Goal: Task Accomplishment & Management: Complete application form

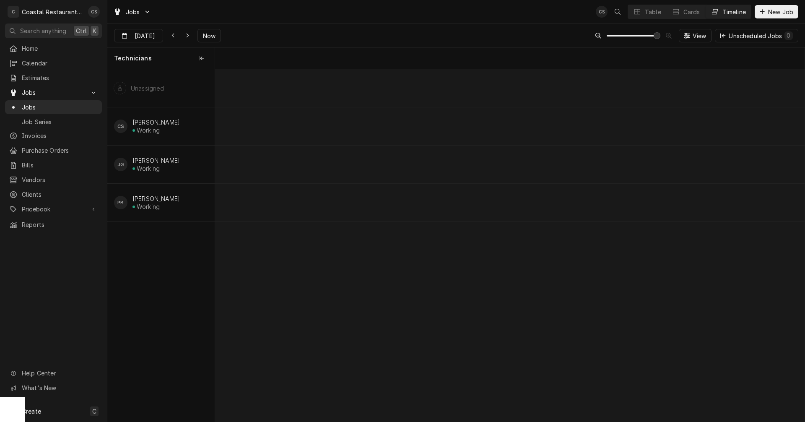
scroll to position [0, 11682]
click at [653, 163] on div "Hood Repair" at bounding box center [661, 165] width 87 height 7
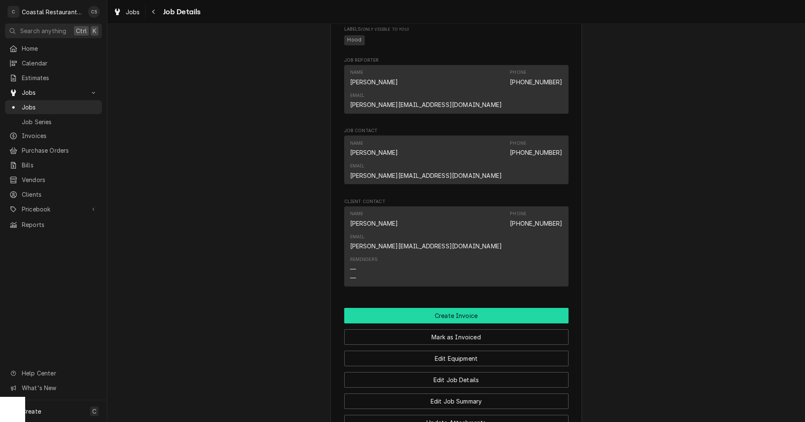
scroll to position [632, 0]
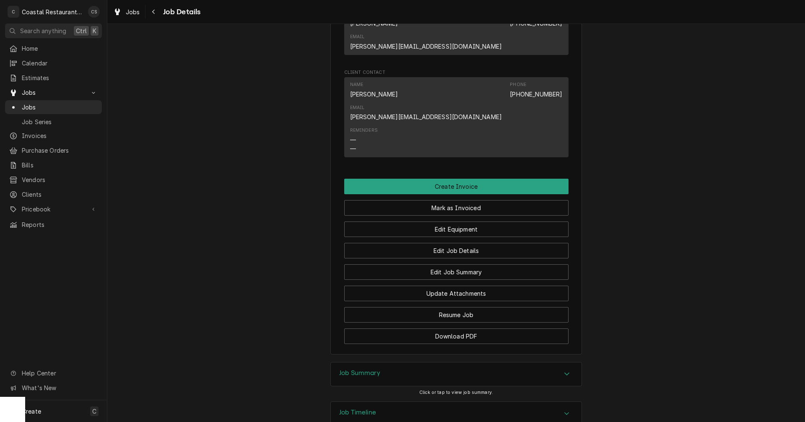
click at [365, 369] on h3 "Job Summary" at bounding box center [359, 373] width 41 height 8
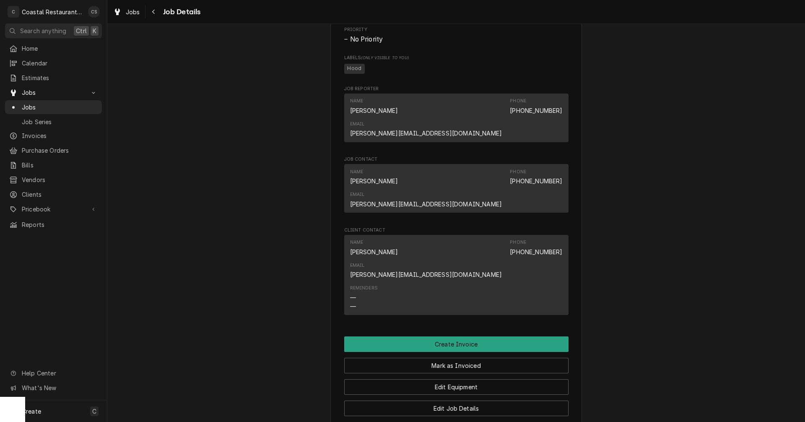
scroll to position [412, 0]
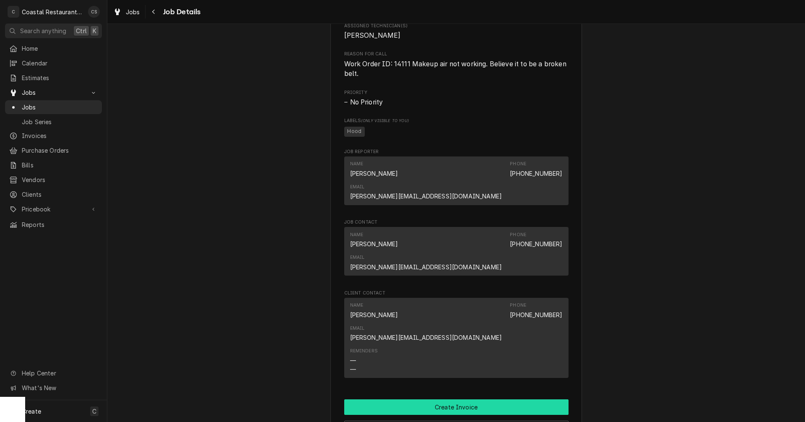
click at [457, 399] on button "Create Invoice" at bounding box center [456, 407] width 224 height 16
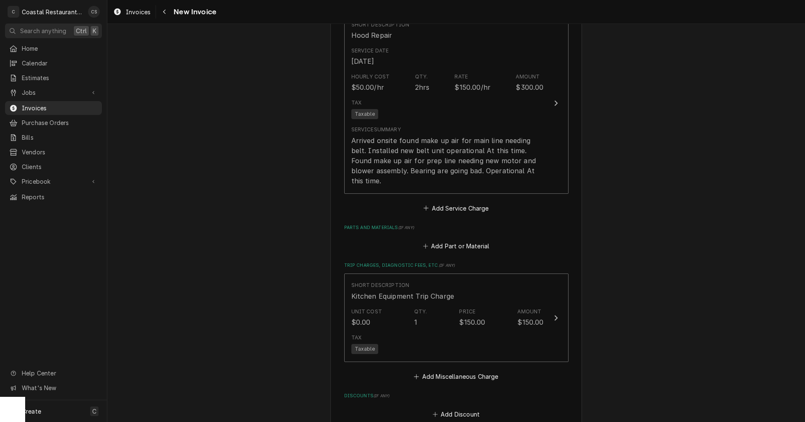
scroll to position [669, 0]
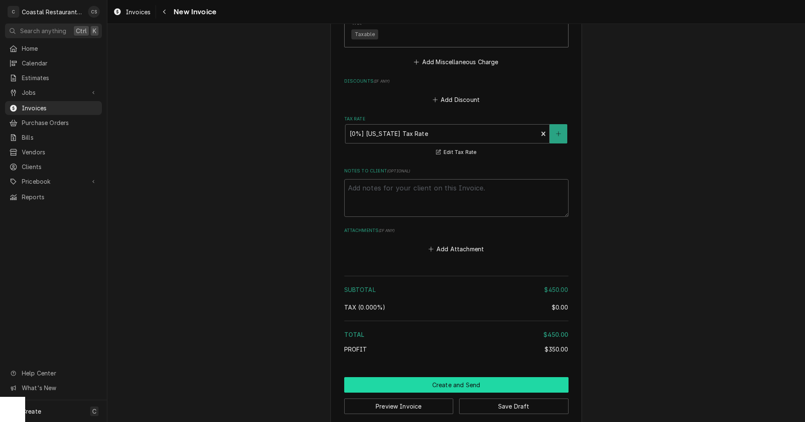
click at [461, 377] on button "Create and Send" at bounding box center [456, 385] width 224 height 16
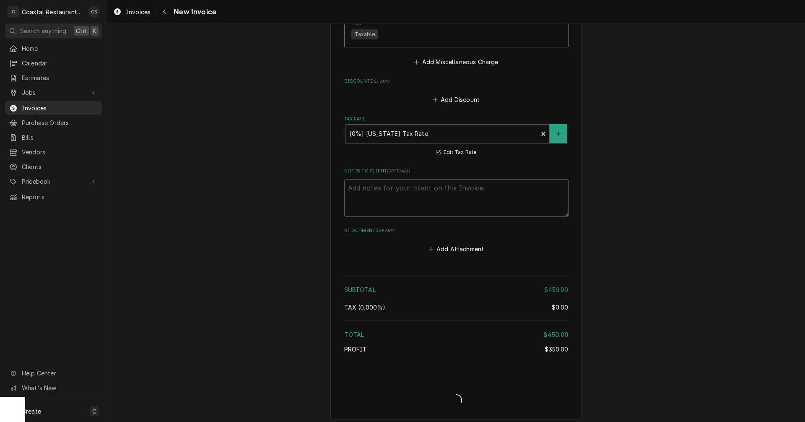
scroll to position [1042, 0]
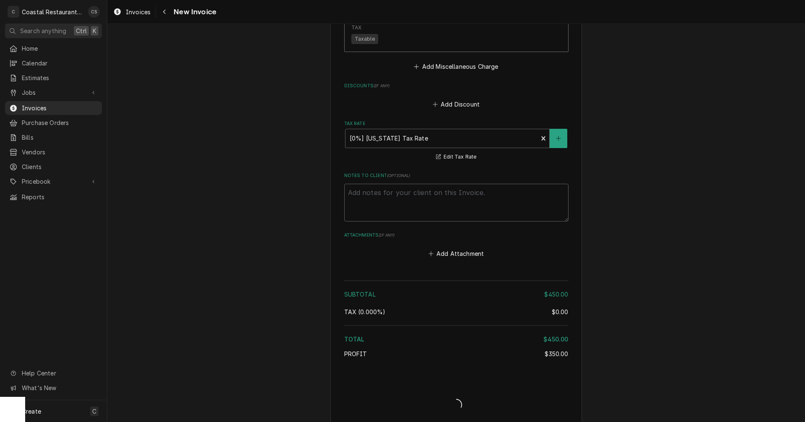
type textarea "x"
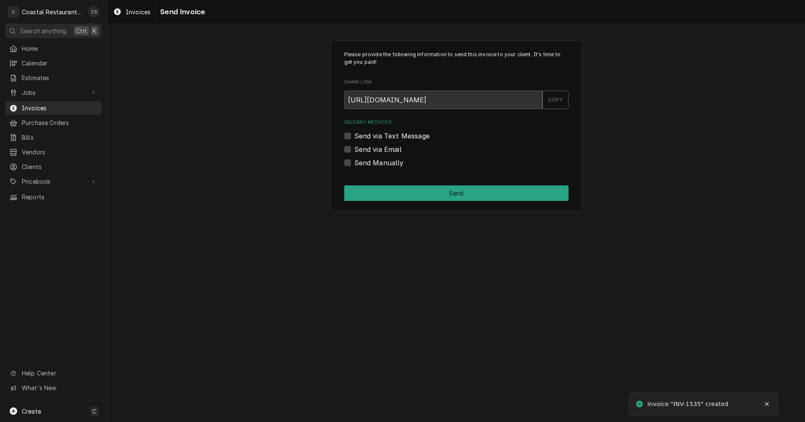
click at [354, 150] on label "Send via Email" at bounding box center [377, 149] width 47 height 10
click at [354, 150] on input "Send via Email" at bounding box center [466, 153] width 224 height 18
checkbox input "true"
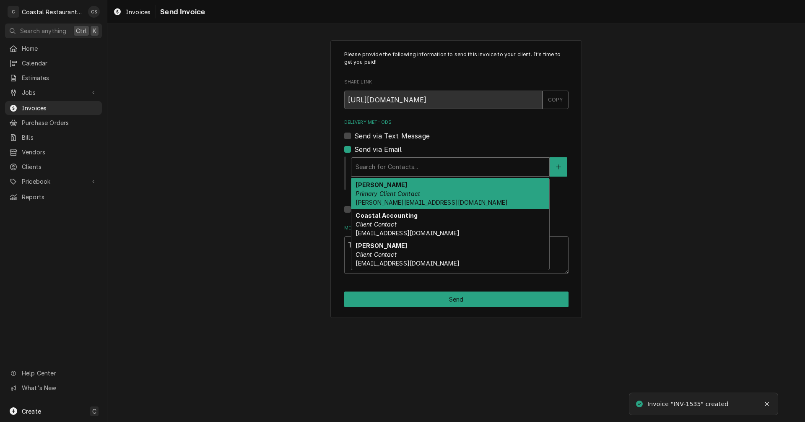
click at [382, 170] on div "Delivery Methods" at bounding box center [451, 166] width 190 height 15
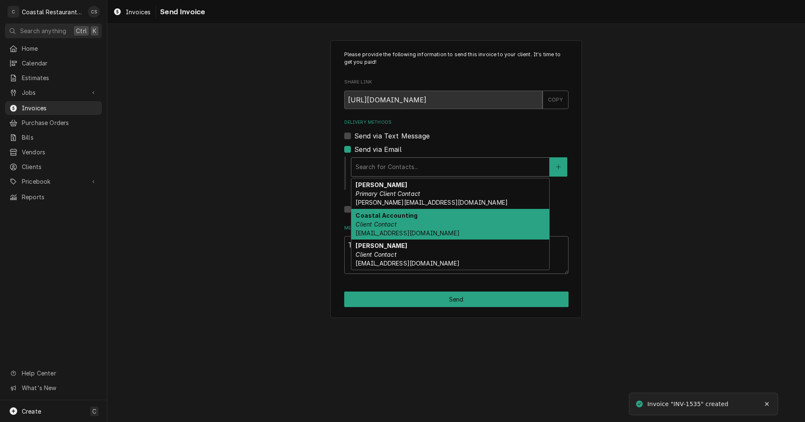
click at [389, 228] on div "Coastal Accounting Client Contact Accounting@coastalrestaurantrepair.com" at bounding box center [450, 224] width 198 height 31
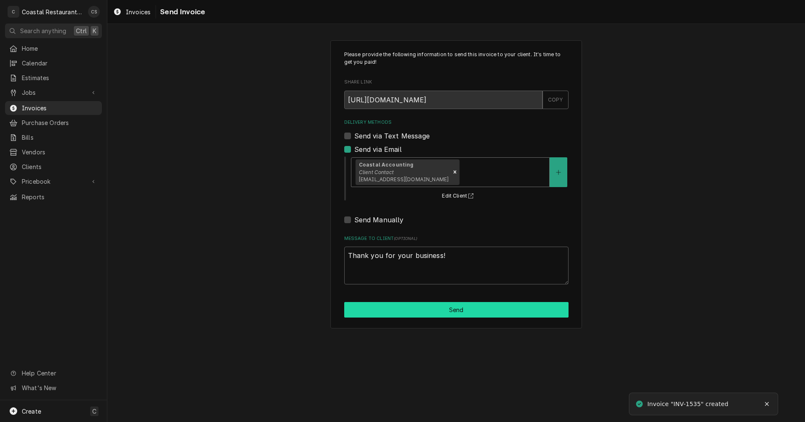
click at [438, 312] on button "Send" at bounding box center [456, 310] width 224 height 16
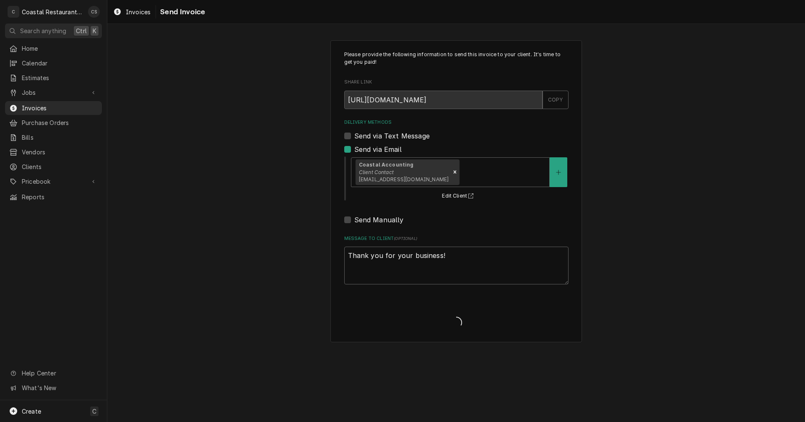
type textarea "x"
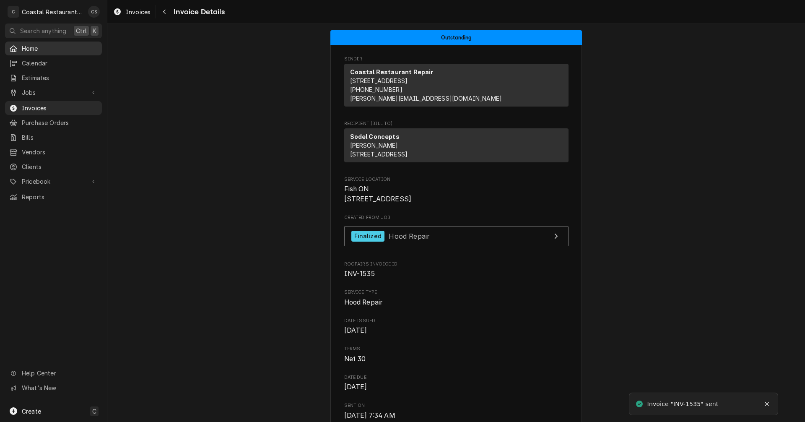
click at [47, 50] on span "Home" at bounding box center [60, 48] width 76 height 9
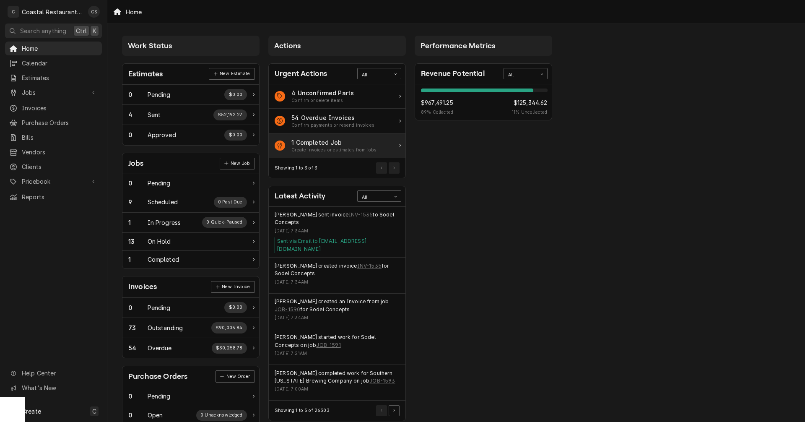
click at [311, 146] on div "1 Completed Job" at bounding box center [333, 142] width 85 height 9
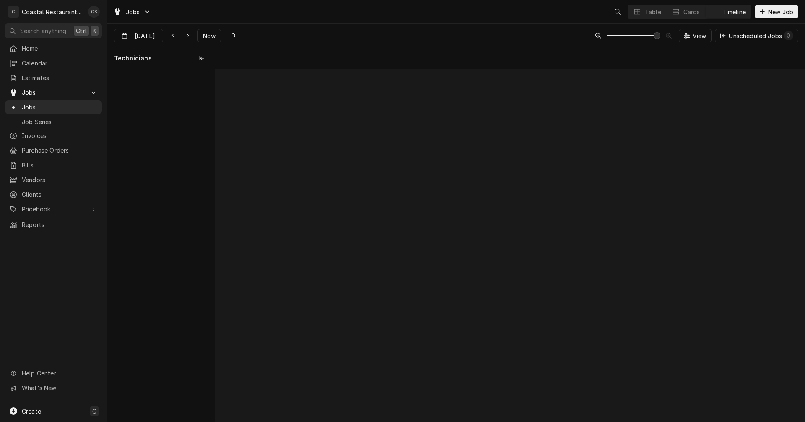
scroll to position [0, 11682]
click at [654, 11] on div "Table" at bounding box center [653, 12] width 16 height 9
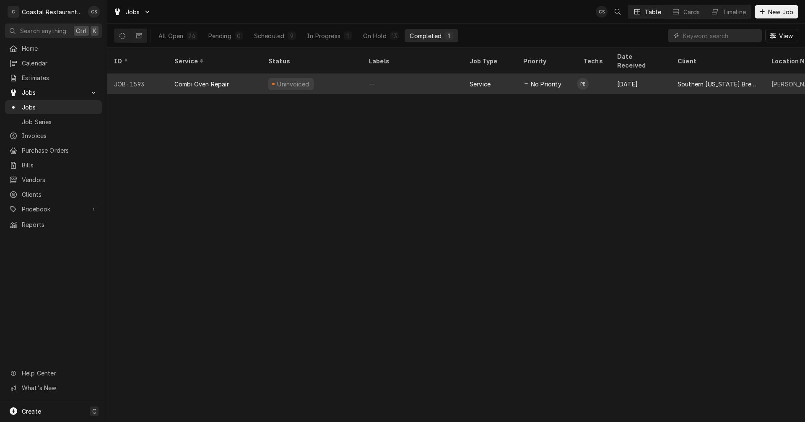
click at [229, 75] on div "Combi Oven Repair" at bounding box center [215, 84] width 94 height 20
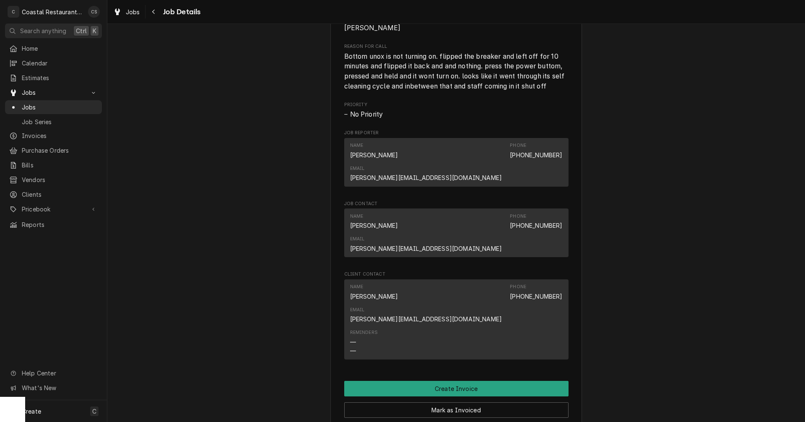
scroll to position [587, 0]
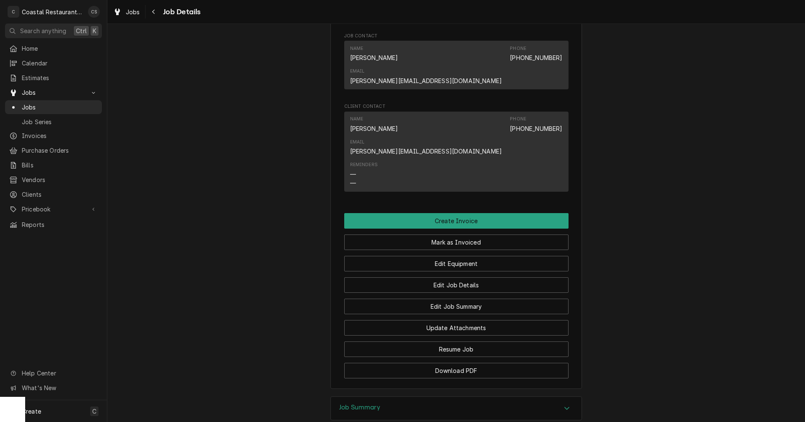
click at [363, 403] on h3 "Job Summary" at bounding box center [359, 407] width 41 height 8
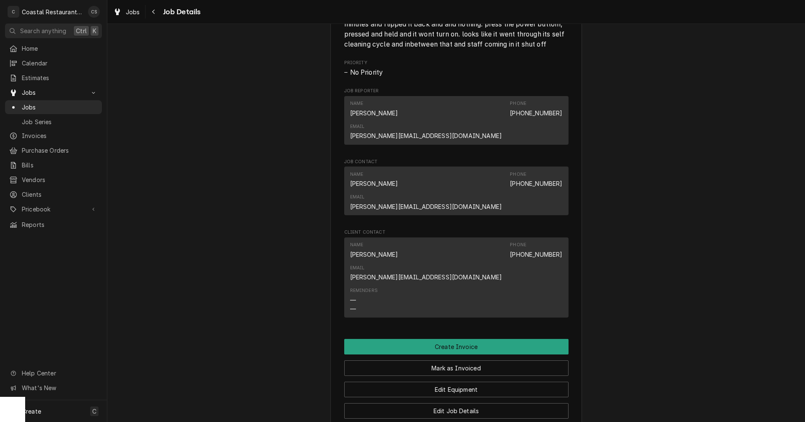
scroll to position [503, 0]
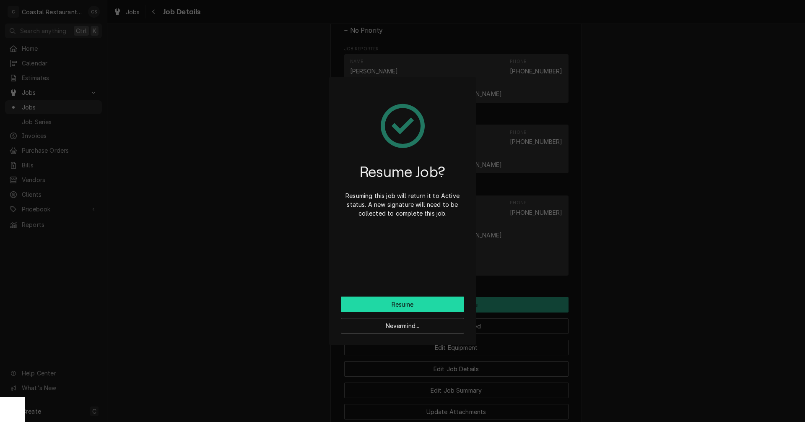
click at [417, 304] on button "Resume" at bounding box center [402, 305] width 123 height 16
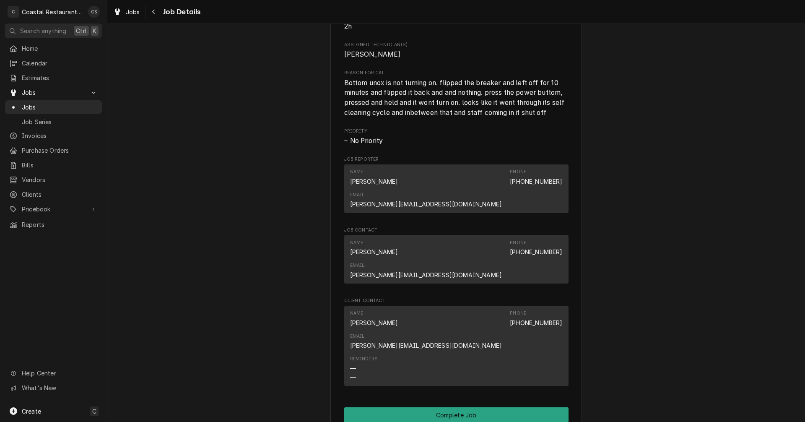
scroll to position [587, 0]
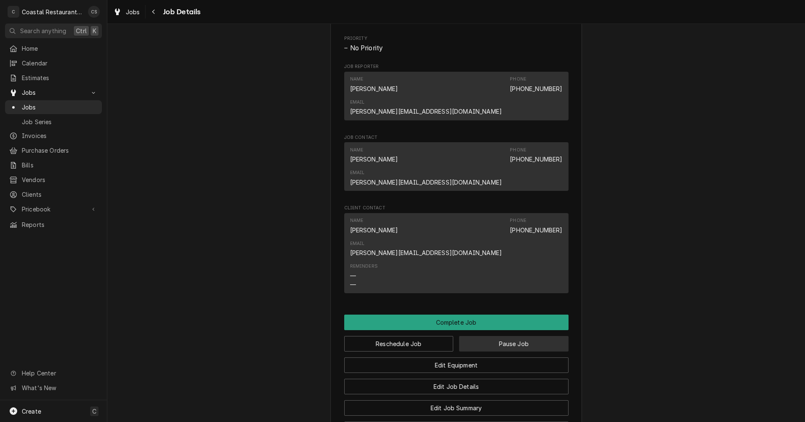
click at [490, 336] on button "Pause Job" at bounding box center [513, 344] width 109 height 16
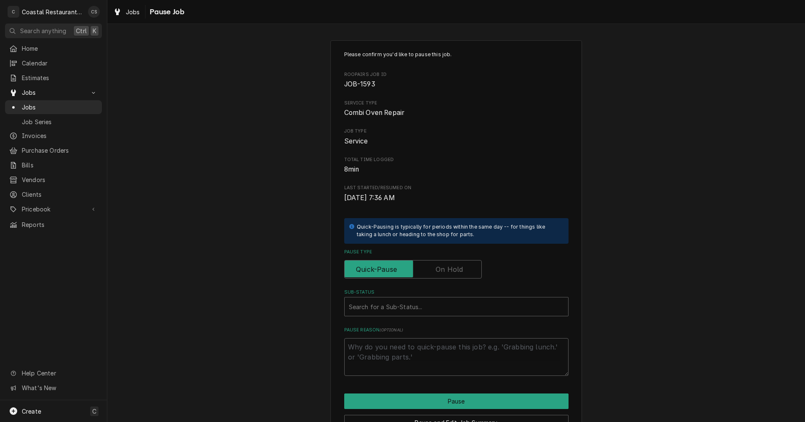
click at [447, 271] on label "Pause Type" at bounding box center [413, 269] width 138 height 18
click at [447, 271] on input "Pause Type" at bounding box center [413, 269] width 130 height 18
checkbox input "true"
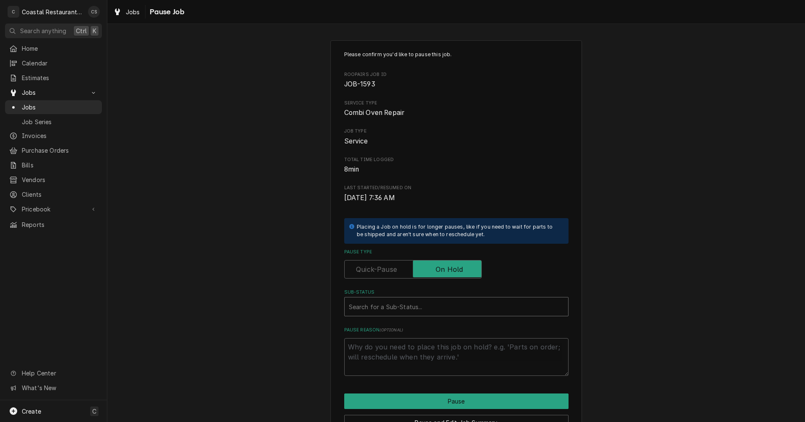
click at [384, 309] on div "Sub-Status" at bounding box center [456, 306] width 215 height 15
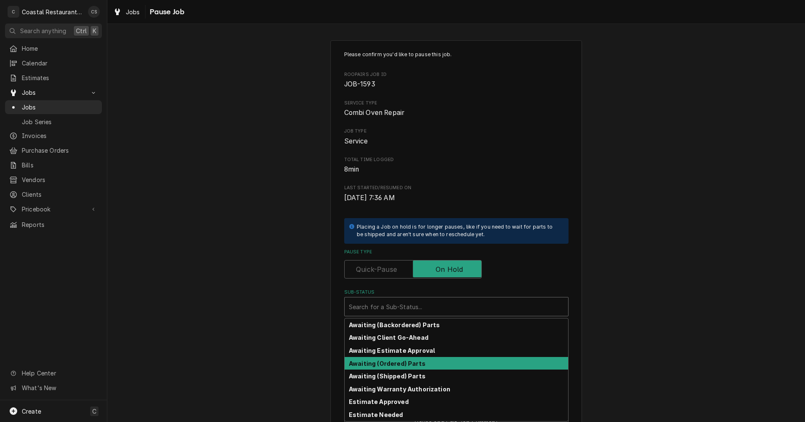
click at [389, 364] on strong "Awaiting (Ordered) Parts" at bounding box center [387, 363] width 77 height 7
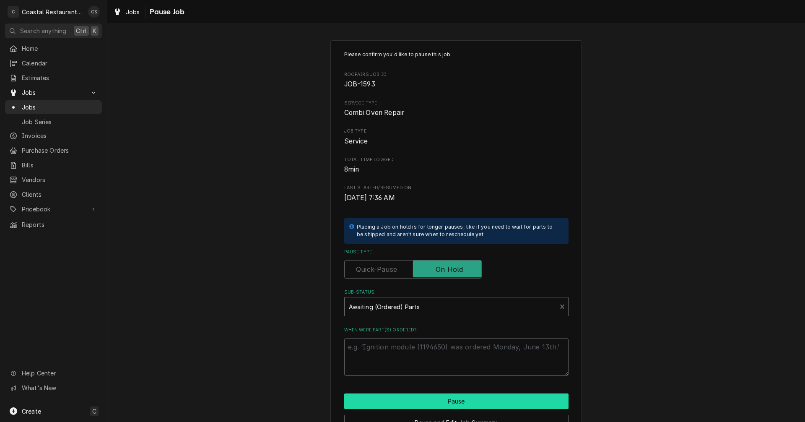
click at [446, 401] on button "Pause" at bounding box center [456, 401] width 224 height 16
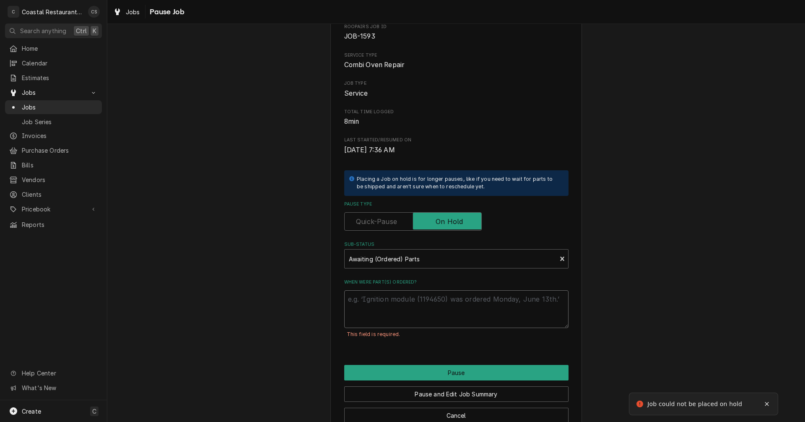
click at [368, 301] on textarea "When were part(s) ordered?" at bounding box center [456, 309] width 224 height 38
type textarea "x"
type textarea "P"
type textarea "x"
type textarea "Pa"
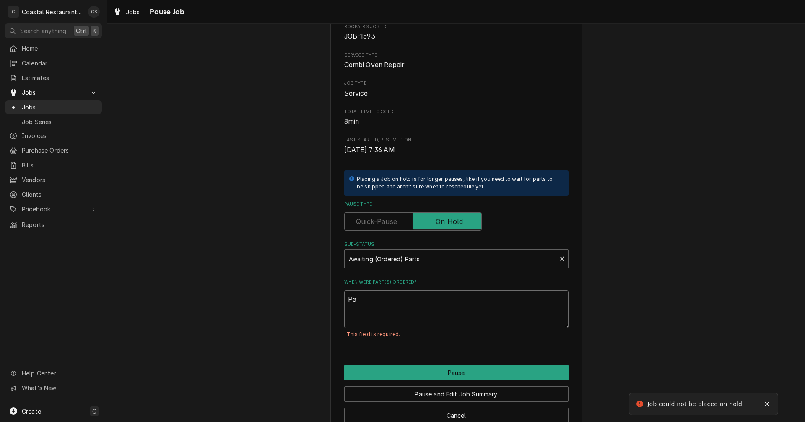
type textarea "x"
type textarea "Par"
type textarea "x"
type textarea "Part"
type textarea "x"
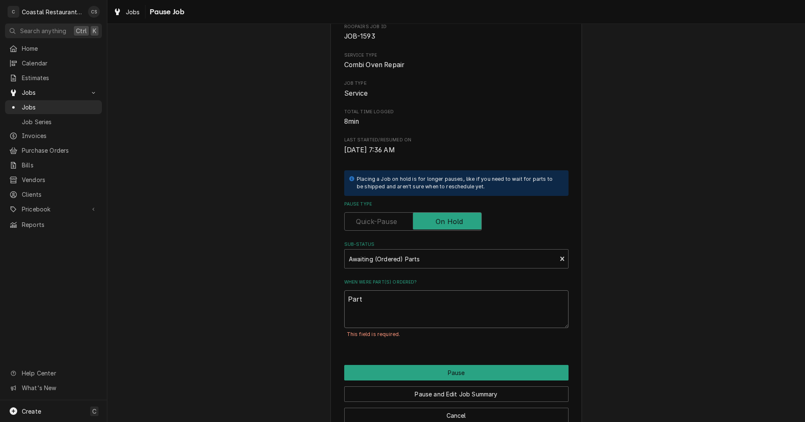
type textarea "Par"
type textarea "x"
type textarea "Pa"
type textarea "x"
type textarea "P"
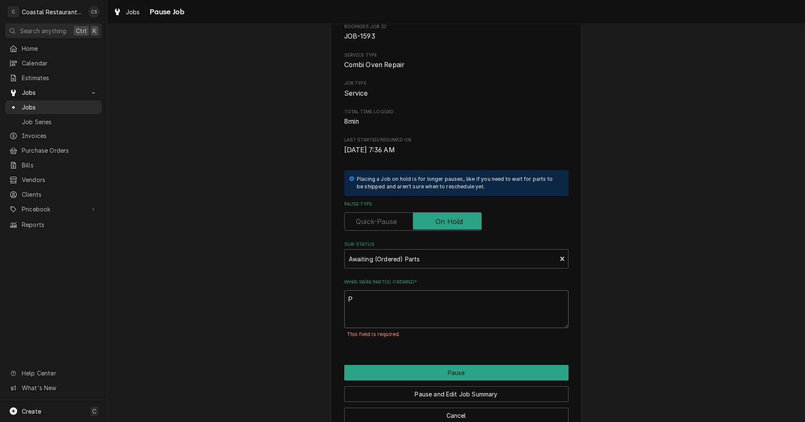
type textarea "x"
type textarea "U"
type textarea "x"
type textarea "Un"
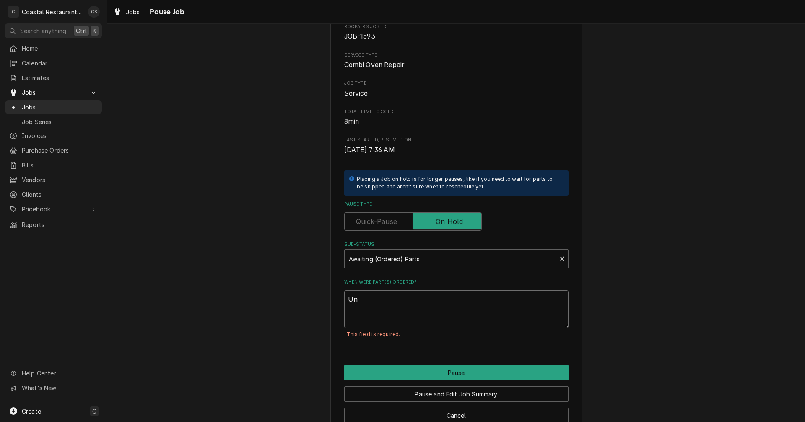
type textarea "x"
type textarea "Uno"
type textarea "x"
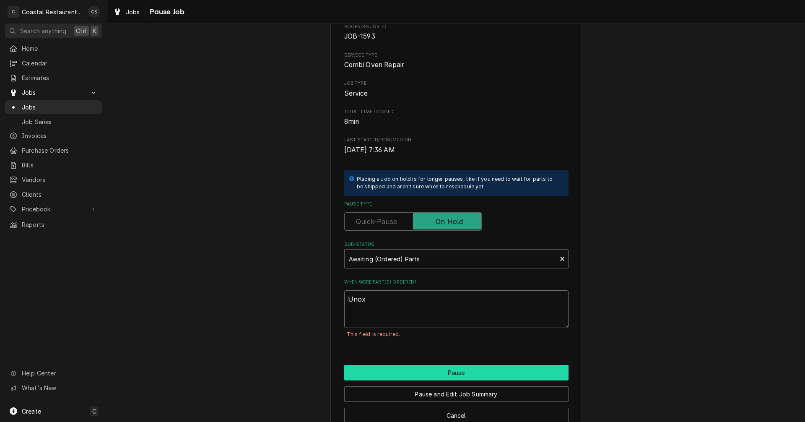
type textarea "Unox"
click at [446, 375] on button "Pause" at bounding box center [456, 373] width 224 height 16
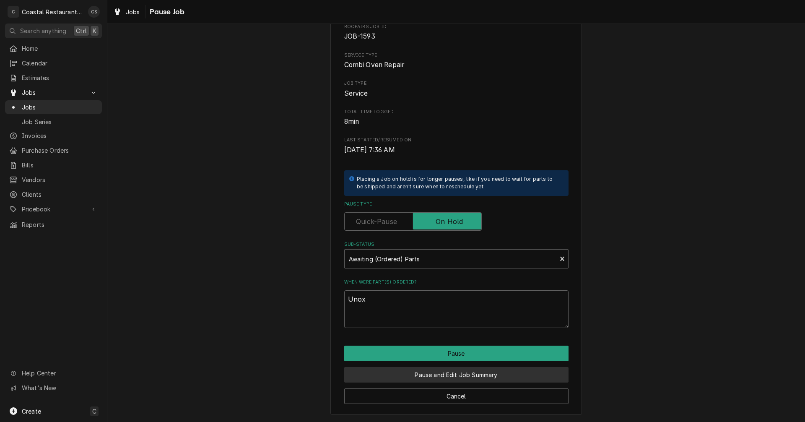
type textarea "x"
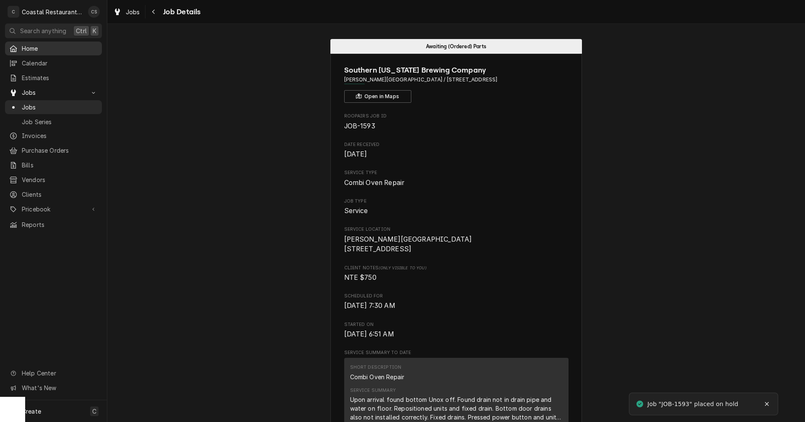
click at [52, 49] on span "Home" at bounding box center [60, 48] width 76 height 9
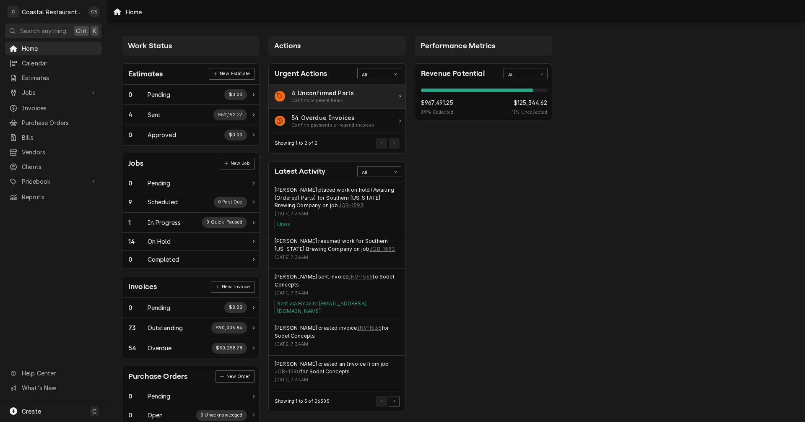
click at [325, 91] on div "4 Unconfirmed Parts" at bounding box center [322, 92] width 62 height 9
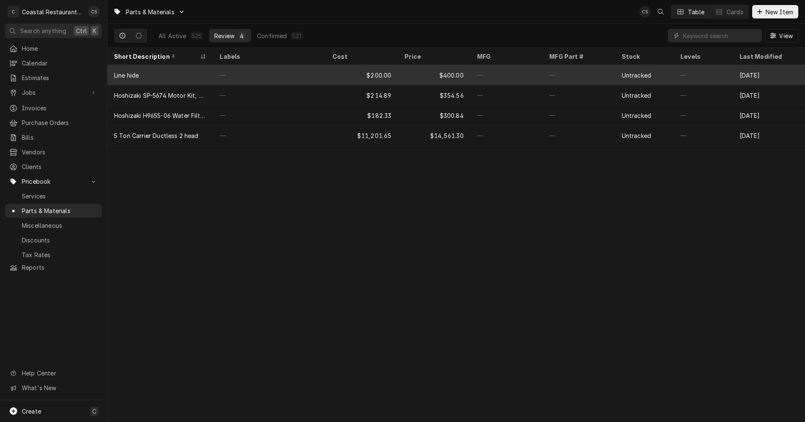
click at [177, 74] on div "Line hide" at bounding box center [160, 75] width 106 height 20
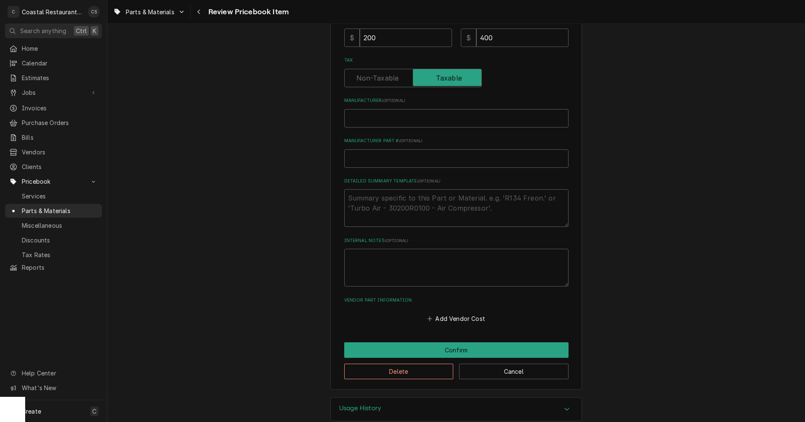
scroll to position [281, 0]
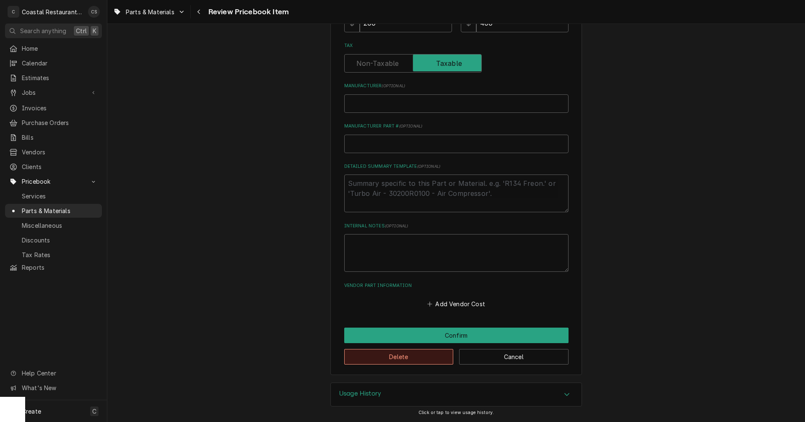
click at [413, 359] on button "Delete" at bounding box center [398, 357] width 109 height 16
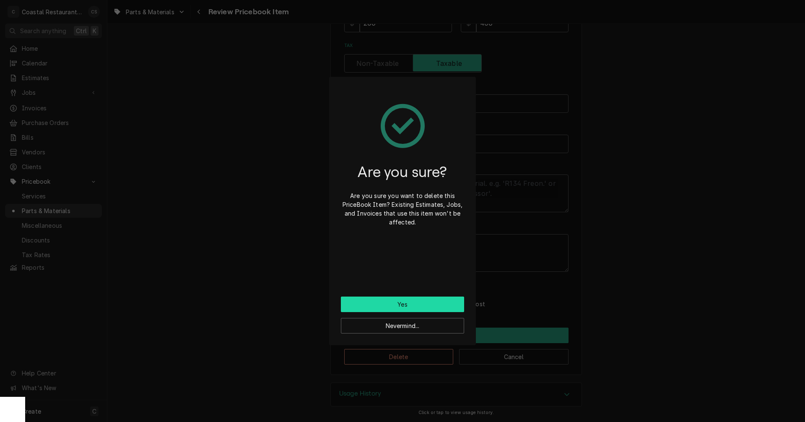
click at [400, 304] on button "Yes" at bounding box center [402, 305] width 123 height 16
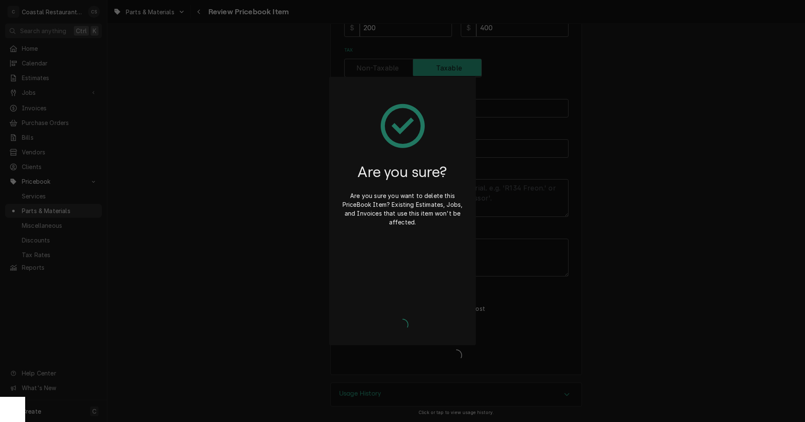
scroll to position [277, 0]
type textarea "x"
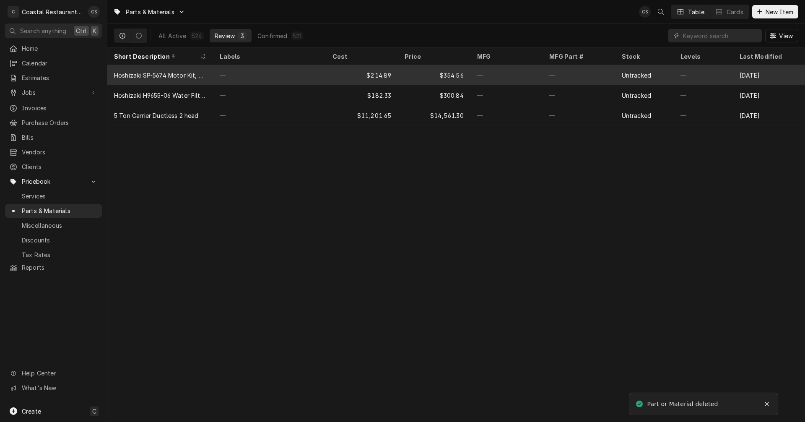
click at [174, 73] on div "Hoshizaki SP-5674 Motor Kit, Fan, Remote, 115V" at bounding box center [160, 75] width 92 height 9
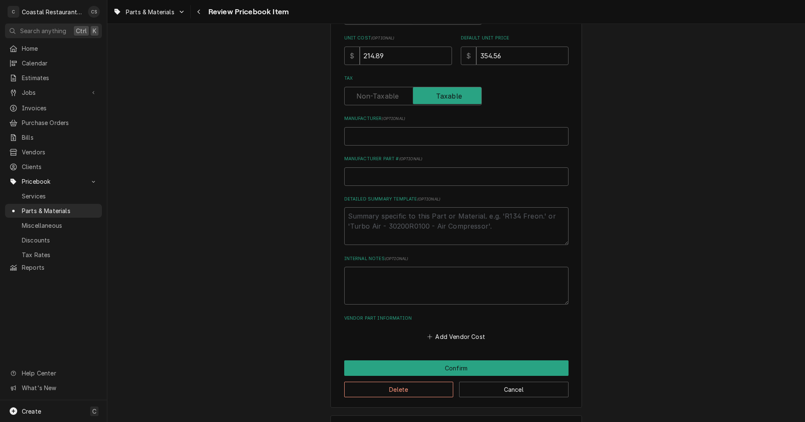
scroll to position [281, 0]
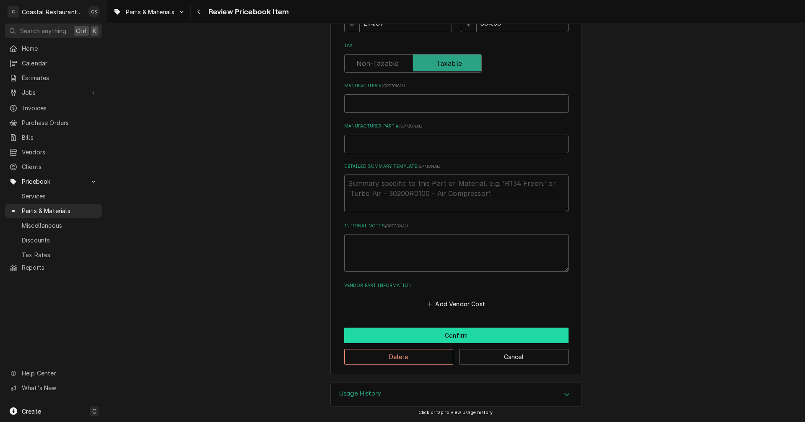
click at [419, 337] on button "Confirm" at bounding box center [456, 336] width 224 height 16
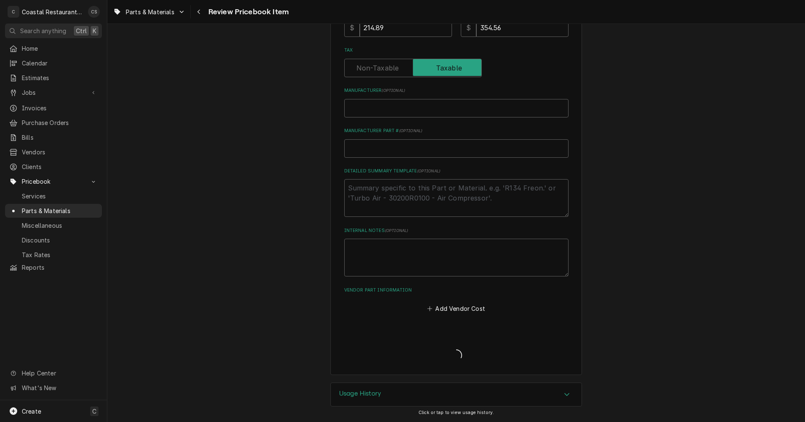
scroll to position [277, 0]
type textarea "x"
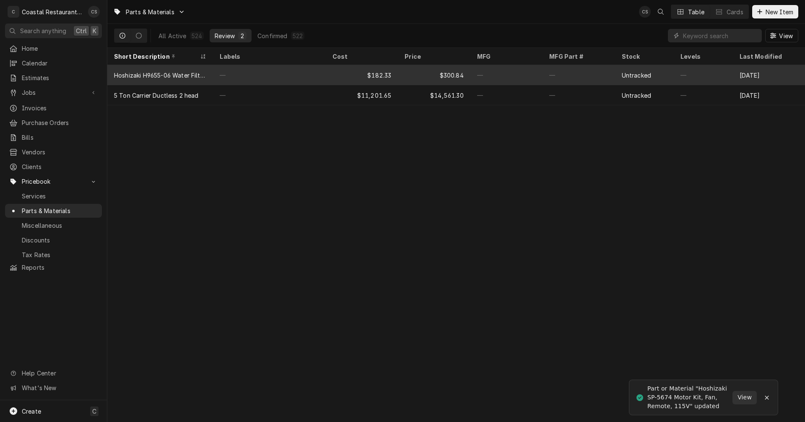
click at [169, 71] on div "Hoshizaki H9655-06 Water Filter Cartridge" at bounding box center [160, 75] width 92 height 9
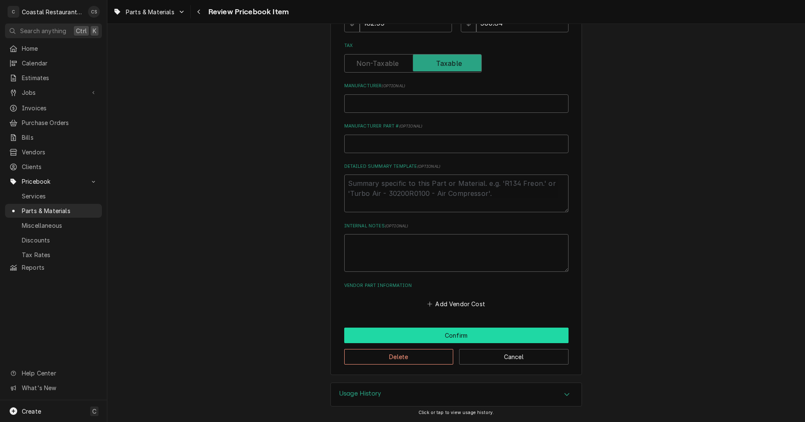
click at [423, 337] on button "Confirm" at bounding box center [456, 336] width 224 height 16
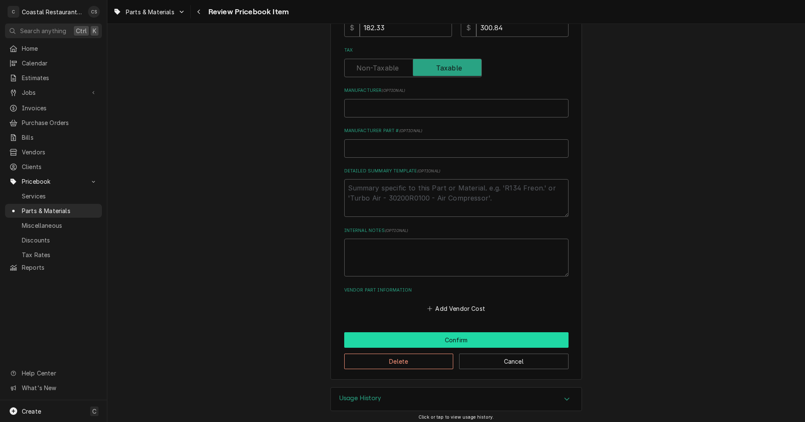
type textarea "x"
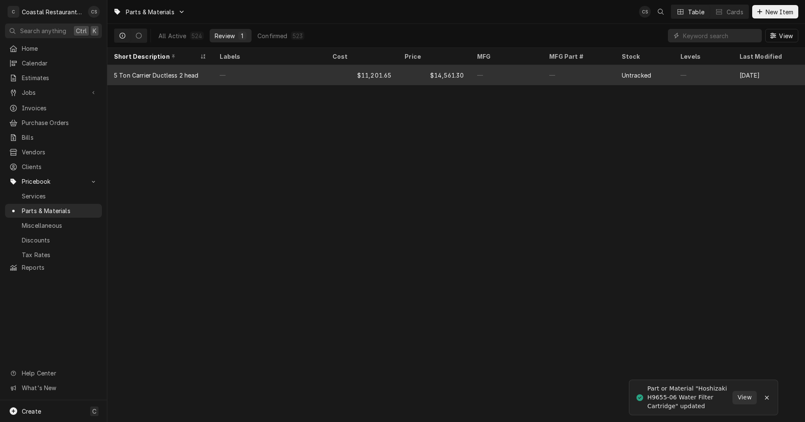
click at [167, 75] on div "5 Ton Carrier Ductless 2 head" at bounding box center [156, 75] width 85 height 9
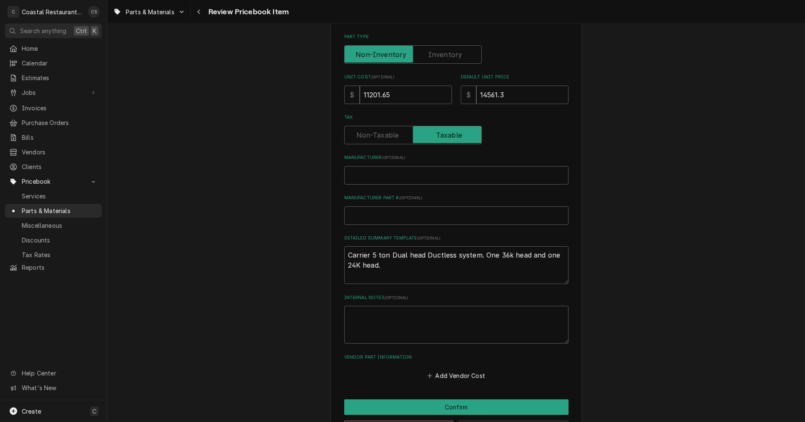
scroll to position [281, 0]
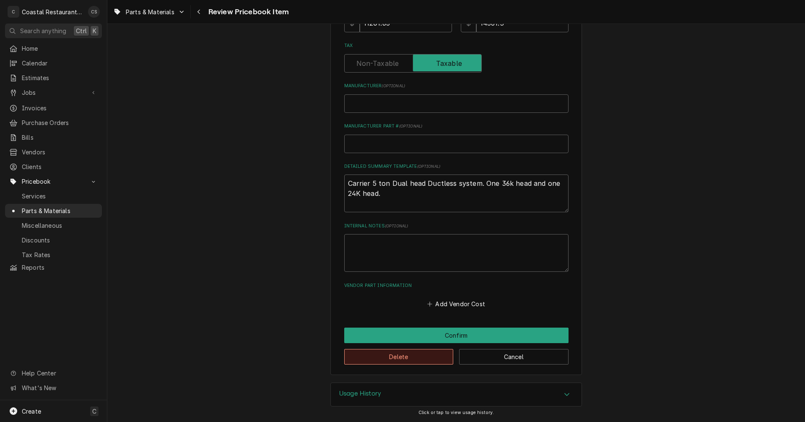
click at [407, 356] on button "Delete" at bounding box center [398, 357] width 109 height 16
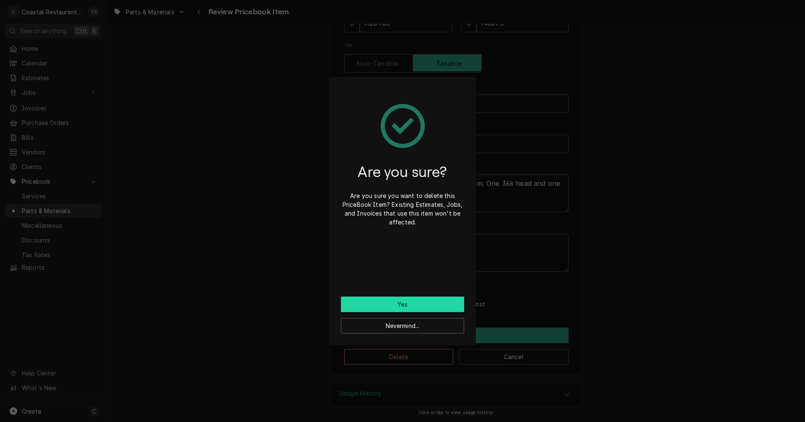
click at [395, 305] on button "Yes" at bounding box center [402, 305] width 123 height 16
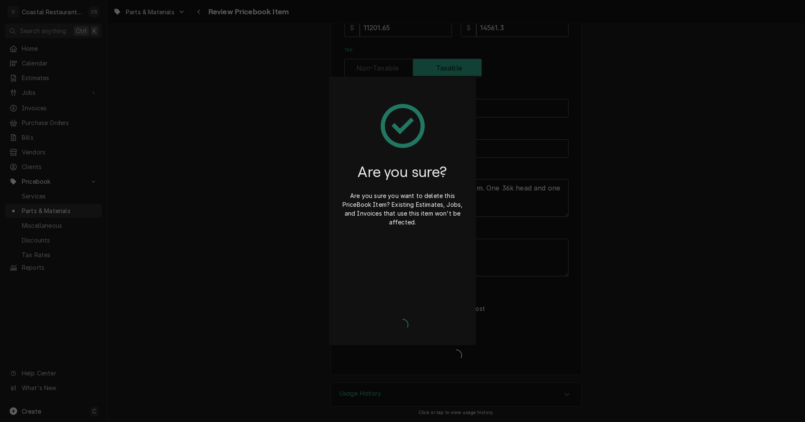
type textarea "x"
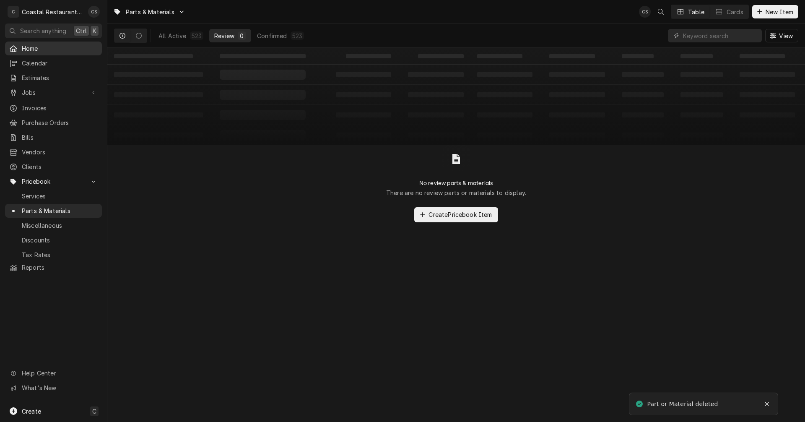
click at [41, 44] on span "Home" at bounding box center [60, 48] width 76 height 9
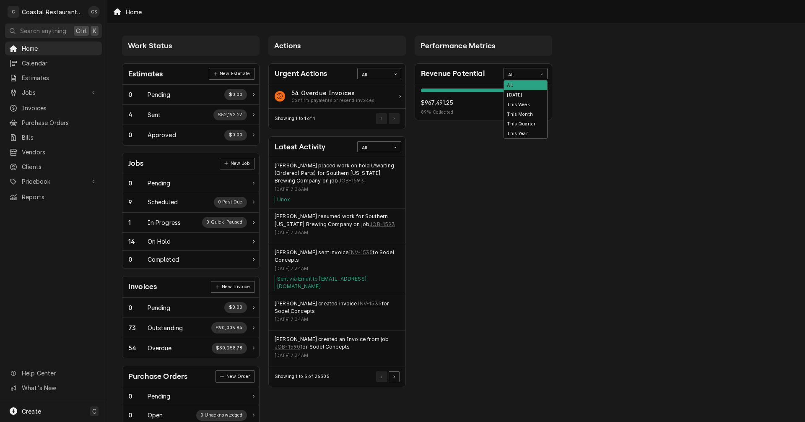
click at [528, 75] on div "All" at bounding box center [520, 75] width 24 height 7
click at [525, 130] on div "This Year" at bounding box center [525, 134] width 43 height 10
click at [74, 88] on span "Jobs" at bounding box center [53, 92] width 63 height 9
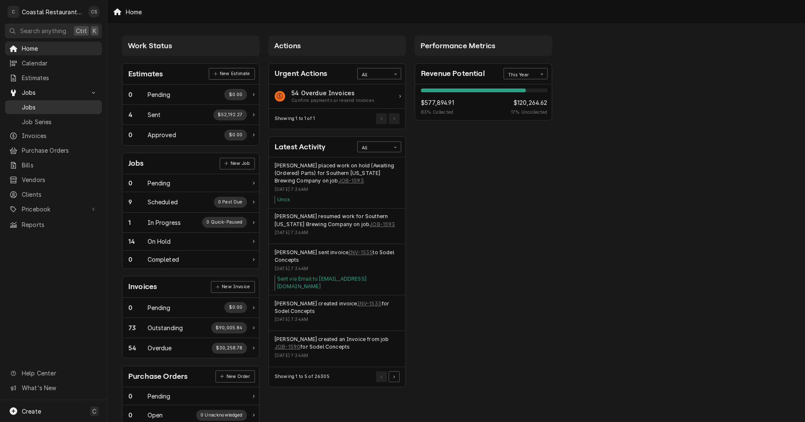
click at [48, 103] on span "Jobs" at bounding box center [60, 107] width 76 height 9
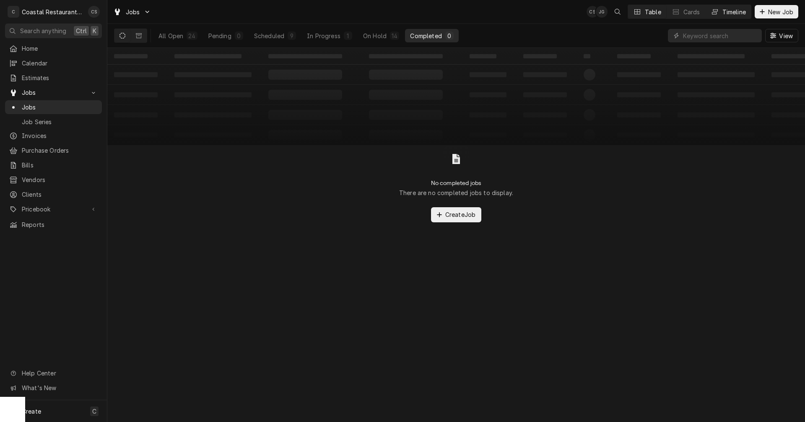
click at [734, 12] on div "Timeline" at bounding box center [734, 12] width 23 height 9
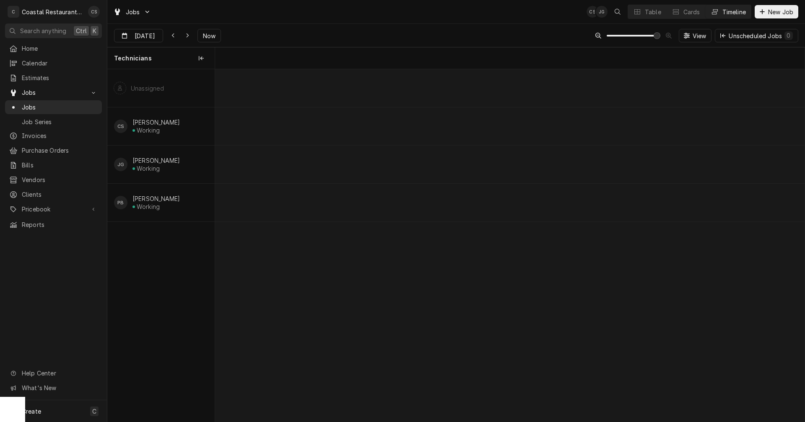
scroll to position [0, 11682]
click at [209, 32] on span "Now" at bounding box center [209, 35] width 16 height 9
type input "[DATE]"
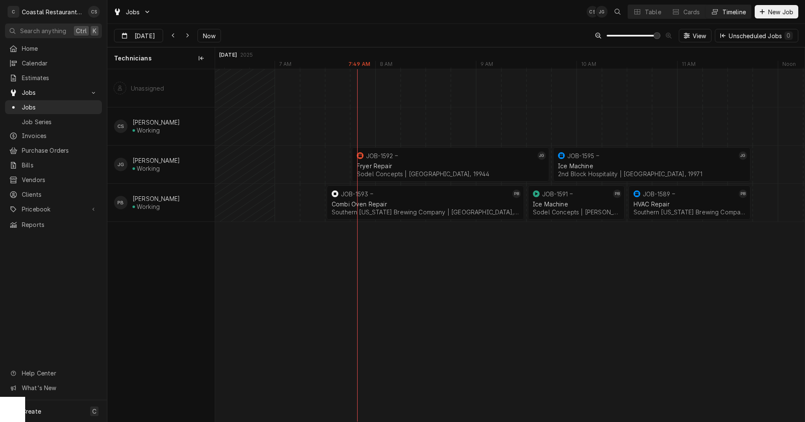
scroll to position [0, 13958]
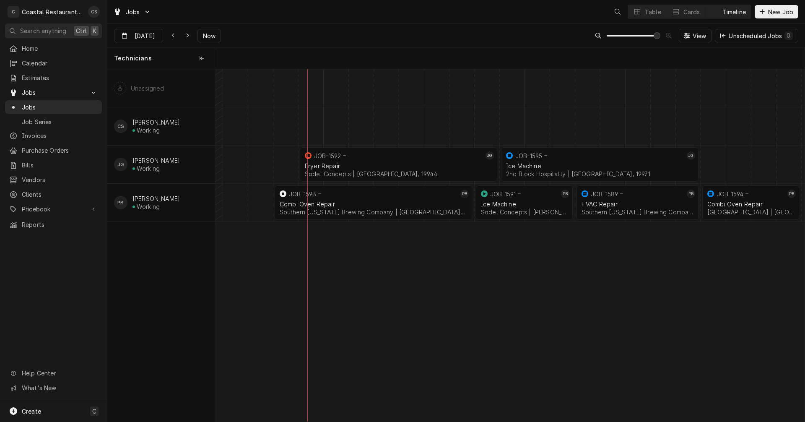
scroll to position [0, 11693]
drag, startPoint x: 468, startPoint y: 200, endPoint x: 345, endPoint y: 199, distance: 122.9
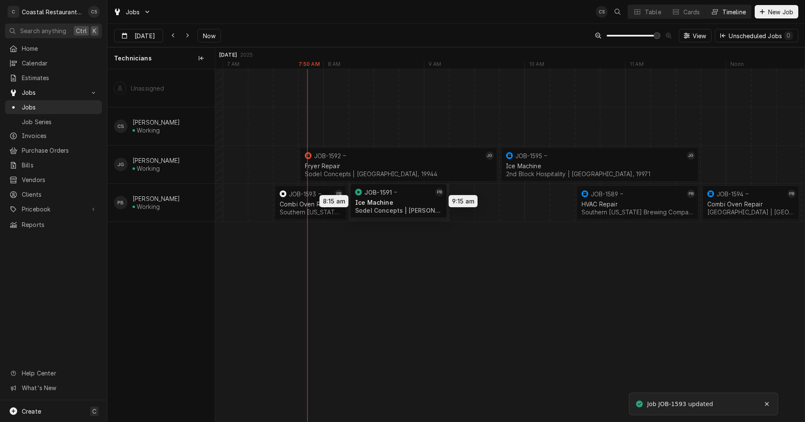
drag, startPoint x: 515, startPoint y: 199, endPoint x: 424, endPoint y: 198, distance: 91.0
click at [424, 198] on div "7:45 AM 9:45 AM JOB-1592 [PERSON_NAME] Repair Sodel Concepts | [GEOGRAPHIC_DATA…" at bounding box center [510, 245] width 590 height 352
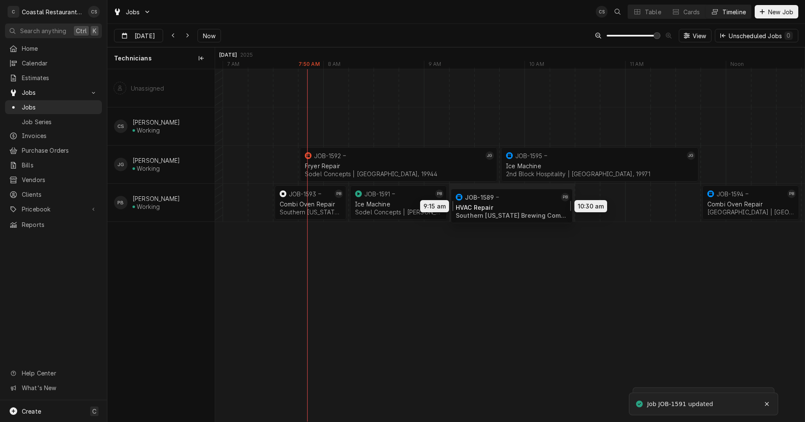
drag, startPoint x: 587, startPoint y: 201, endPoint x: 497, endPoint y: 202, distance: 89.7
click at [497, 202] on div "7:45 AM 9:45 AM JOB-1592 [PERSON_NAME] Repair Sodel Concepts | [GEOGRAPHIC_DATA…" at bounding box center [510, 245] width 590 height 352
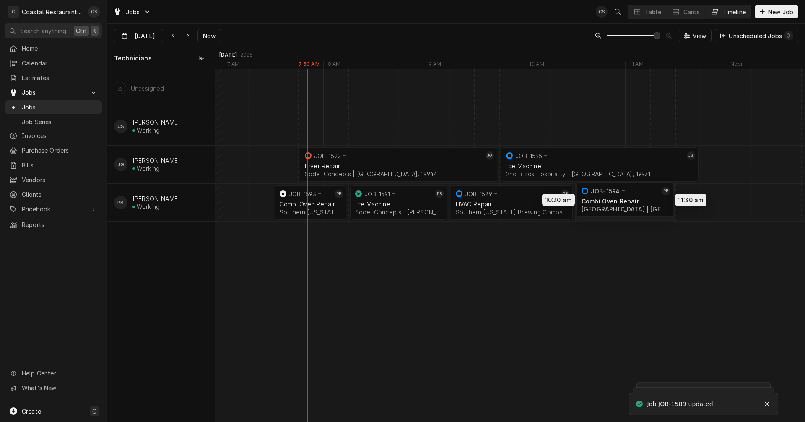
drag, startPoint x: 754, startPoint y: 202, endPoint x: 622, endPoint y: 199, distance: 132.1
click at [622, 199] on div "7:45 AM 9:45 AM JOB-1592 [PERSON_NAME] Repair Sodel Concepts | [GEOGRAPHIC_DATA…" at bounding box center [510, 245] width 590 height 352
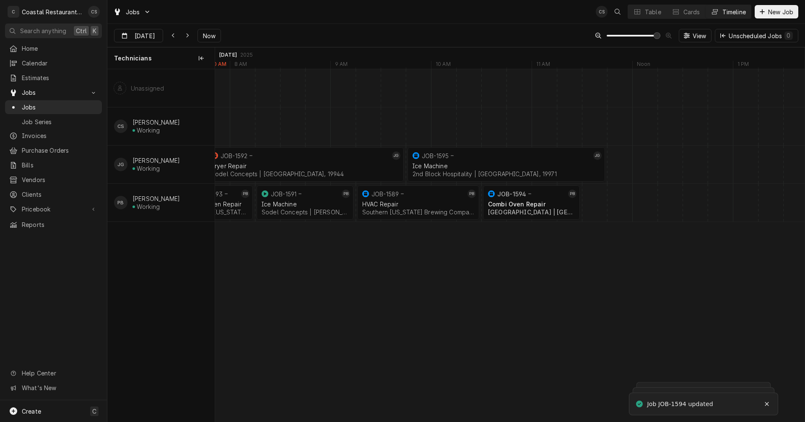
scroll to position [0, 11787]
drag, startPoint x: 577, startPoint y: 202, endPoint x: 559, endPoint y: 203, distance: 17.6
click at [574, 203] on div "Dynamic Content Wrapper" at bounding box center [544, 203] width 24232 height 38
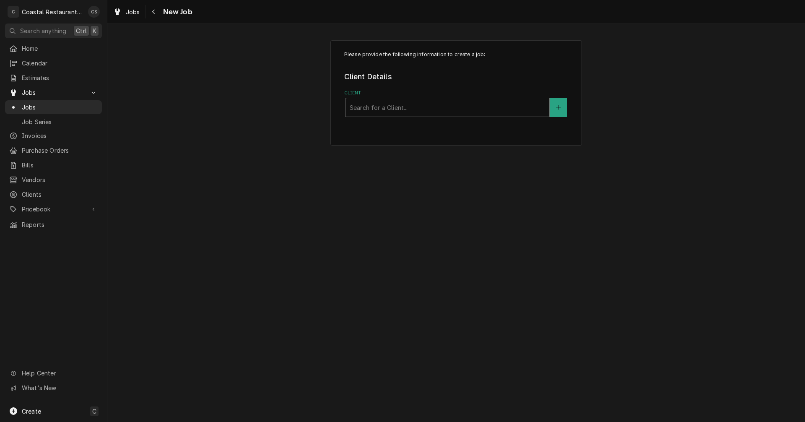
click at [441, 109] on div "Client" at bounding box center [447, 107] width 195 height 15
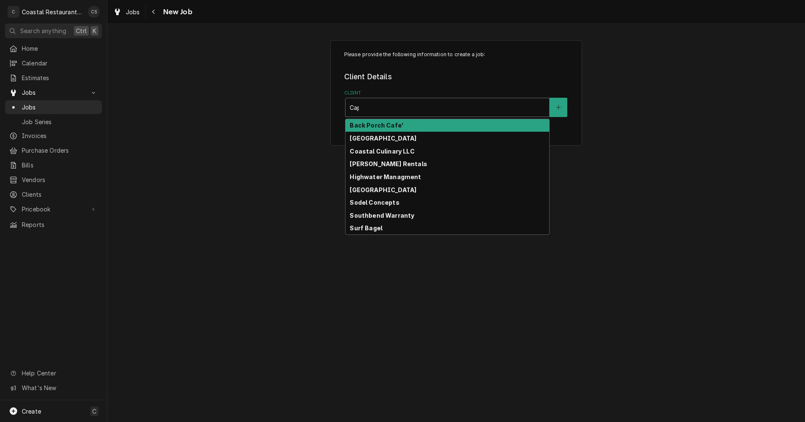
type input "Cape"
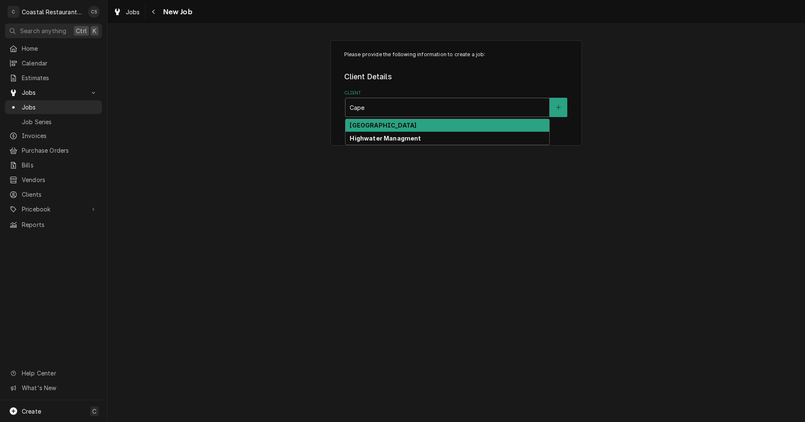
click at [388, 126] on strong "Cape Henlopen School District" at bounding box center [383, 125] width 67 height 7
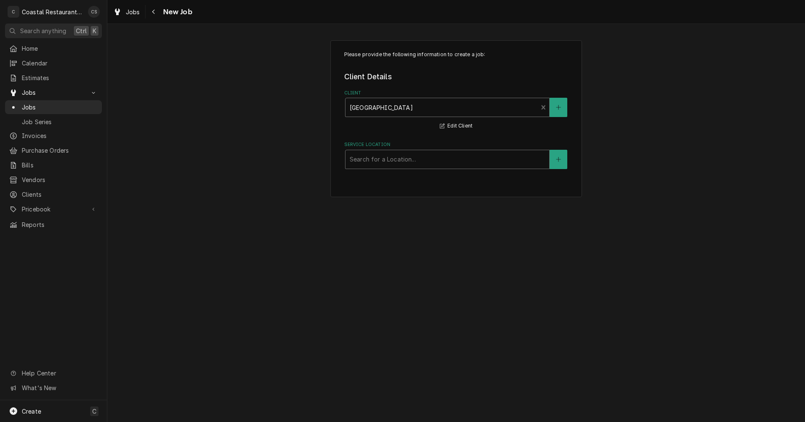
click at [376, 158] on div "Service Location" at bounding box center [447, 159] width 195 height 15
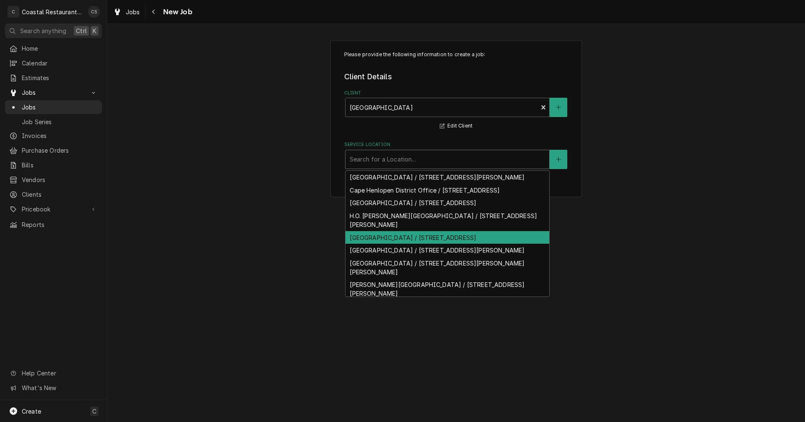
scroll to position [38, 0]
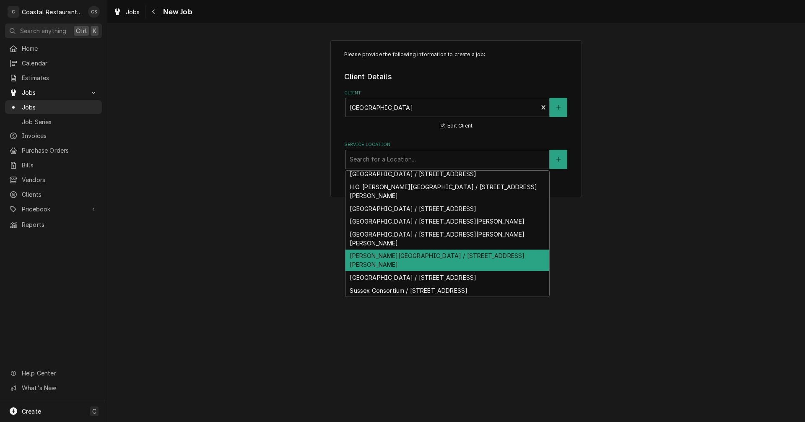
click at [390, 253] on div "[PERSON_NAME][GEOGRAPHIC_DATA] / [STREET_ADDRESS][PERSON_NAME]" at bounding box center [448, 261] width 204 height 22
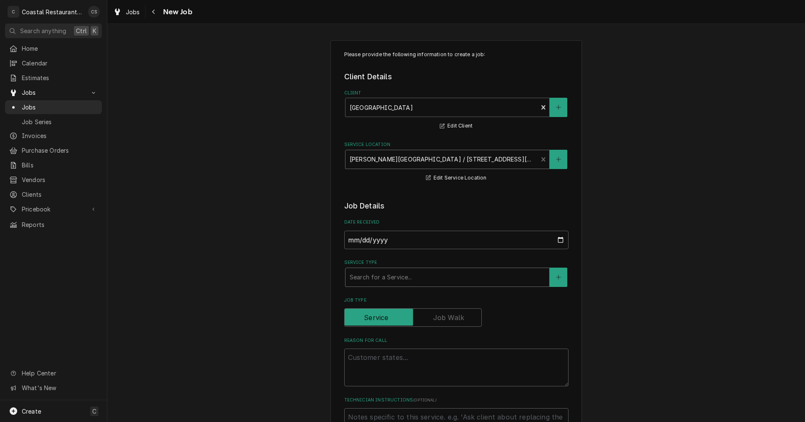
click at [383, 279] on div "Service Type" at bounding box center [447, 277] width 195 height 15
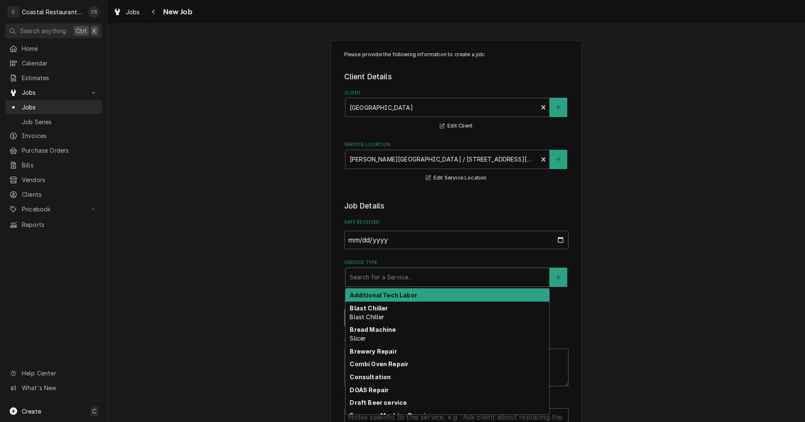
click at [378, 280] on div "Service Type" at bounding box center [447, 277] width 195 height 15
type textarea "x"
type input "I"
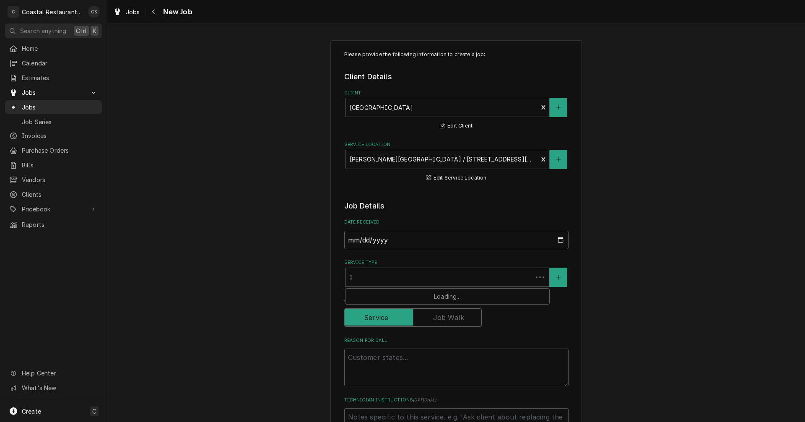
type textarea "x"
type input "Ice"
type textarea "x"
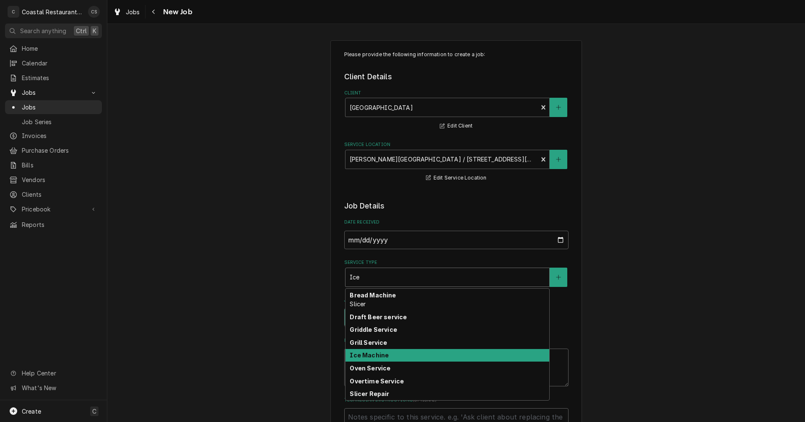
click at [362, 357] on strong "Ice Machine" at bounding box center [369, 354] width 39 height 7
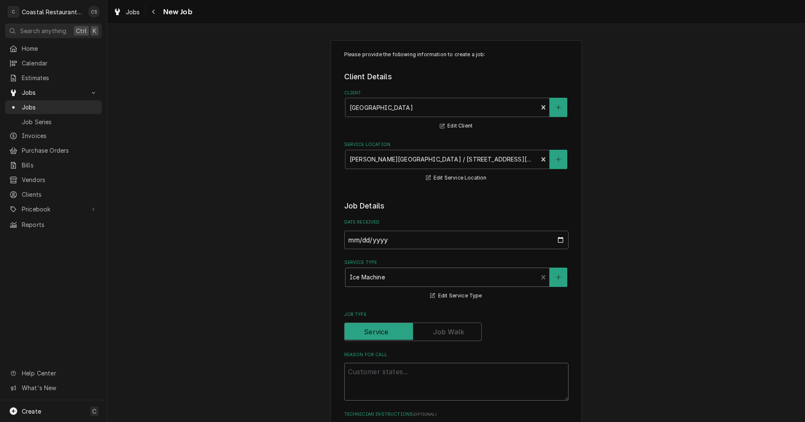
click at [367, 372] on textarea "Reason For Call" at bounding box center [456, 382] width 224 height 38
click at [358, 371] on textarea "Reason For Call" at bounding box center [456, 382] width 224 height 38
paste textarea "Ice machine- chief custodian has had to reset it some says it keep coming up wi…"
type textarea "x"
type textarea "Ice machine- chief custodian has had to reset it some says it keep coming up wi…"
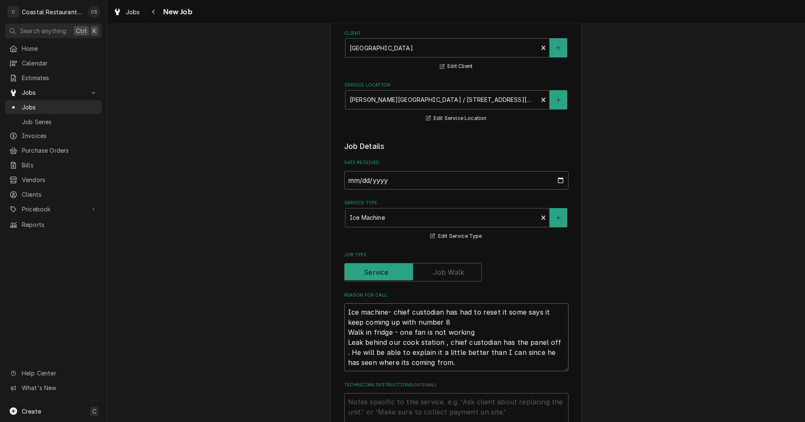
scroll to position [172, 0]
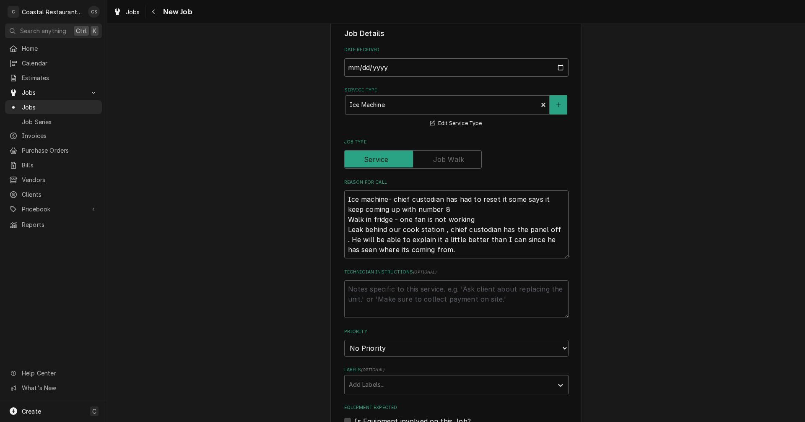
click at [344, 220] on textarea "Ice machine- chief custodian has had to reset it some says it keep coming up wi…" at bounding box center [456, 224] width 224 height 68
type textarea "x"
type textarea "Ice machine- chief custodian has had to reset it some says it keep coming up wi…"
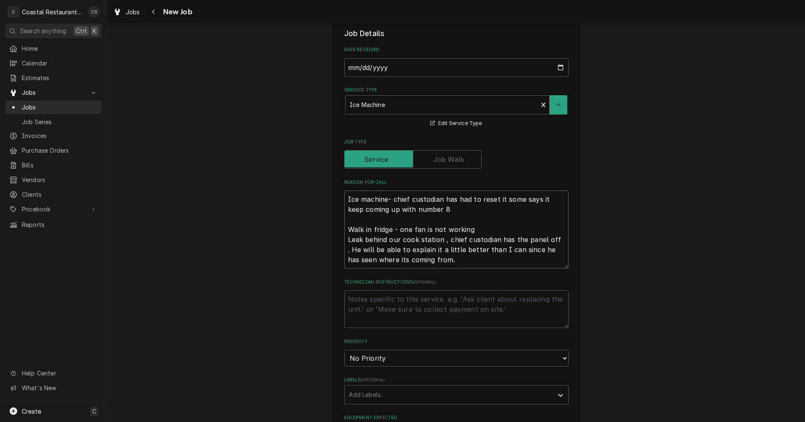
click at [344, 240] on textarea "Ice machine- chief custodian has had to reset it some says it keep coming up wi…" at bounding box center [456, 229] width 224 height 78
type textarea "x"
type textarea "Ice machine- chief custodian has had to reset it some says it keep coming up wi…"
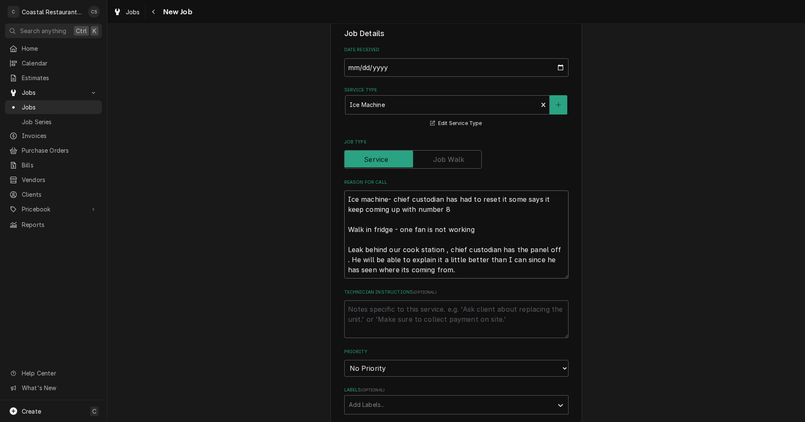
type textarea "x"
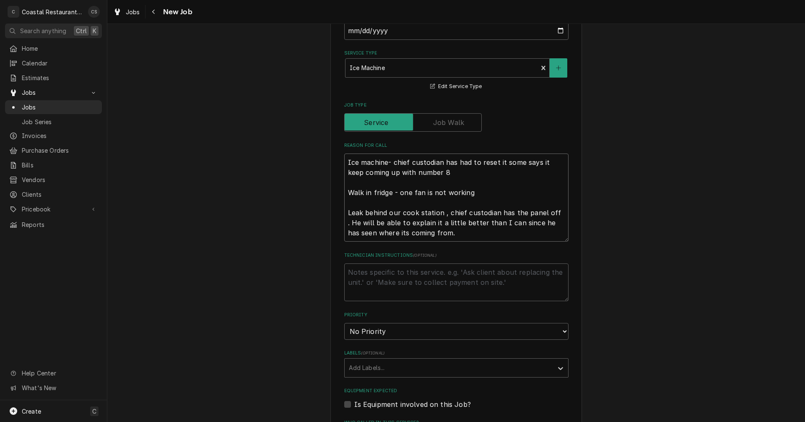
scroll to position [256, 0]
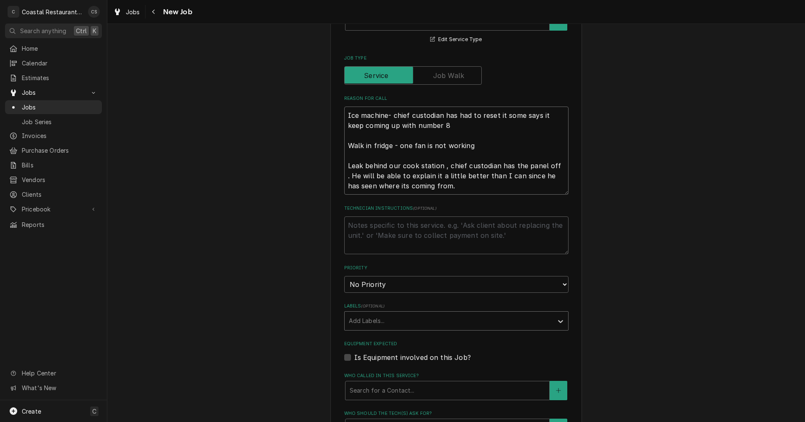
type textarea "Ice machine- chief custodian has had to reset it some says it keep coming up wi…"
click at [373, 324] on div "Labels" at bounding box center [449, 320] width 200 height 15
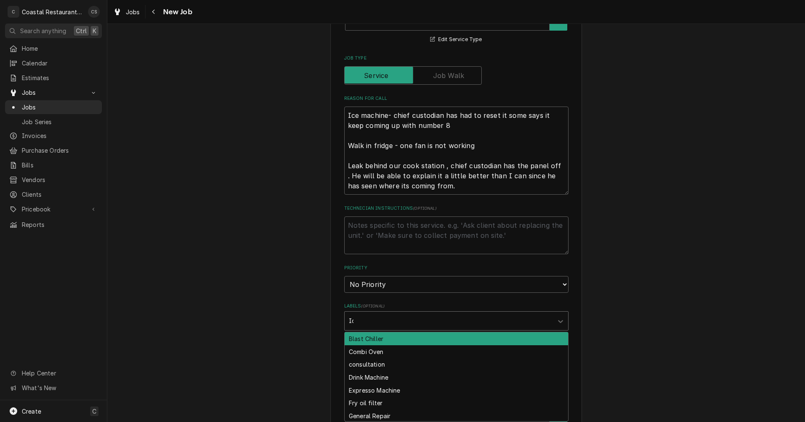
type input "Ice"
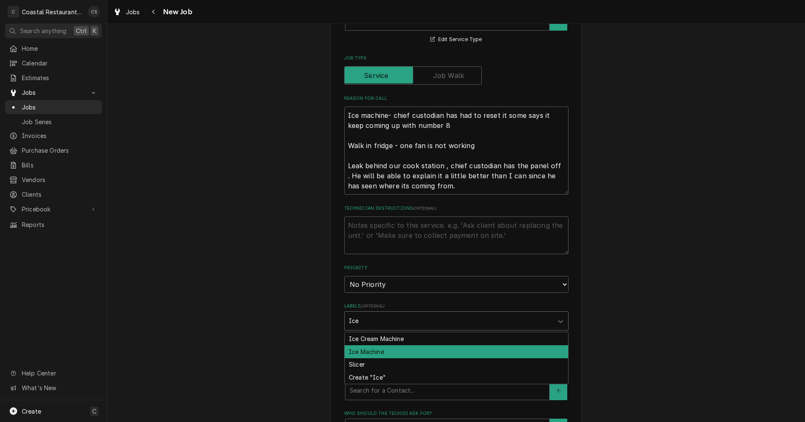
click at [373, 354] on div "Ice Machine" at bounding box center [457, 351] width 224 height 13
type textarea "x"
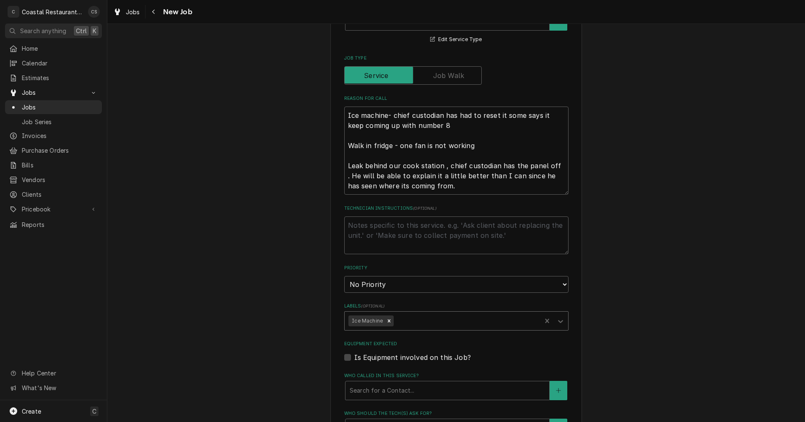
scroll to position [298, 0]
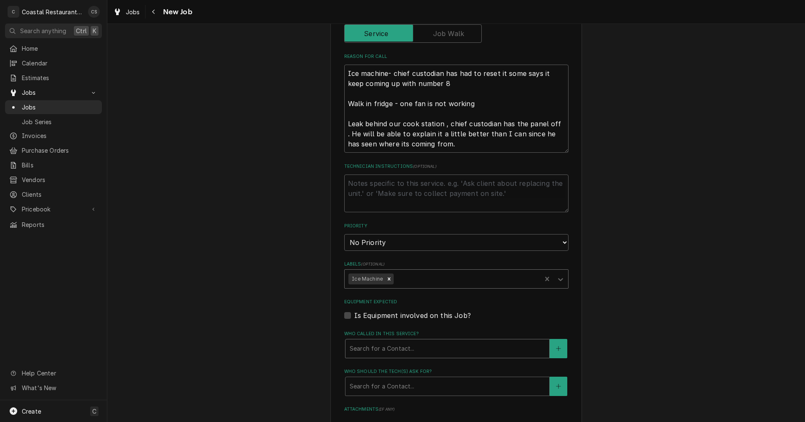
click at [378, 351] on div "Who called in this service?" at bounding box center [447, 348] width 195 height 15
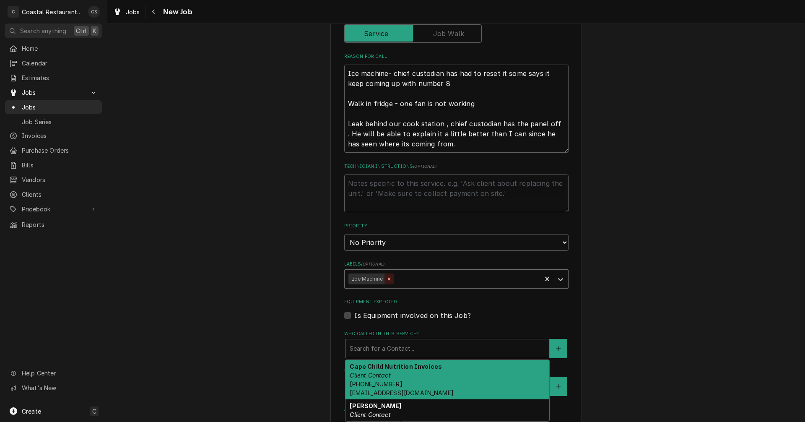
click at [388, 278] on icon "Remove Ice Machine" at bounding box center [389, 278] width 3 height 3
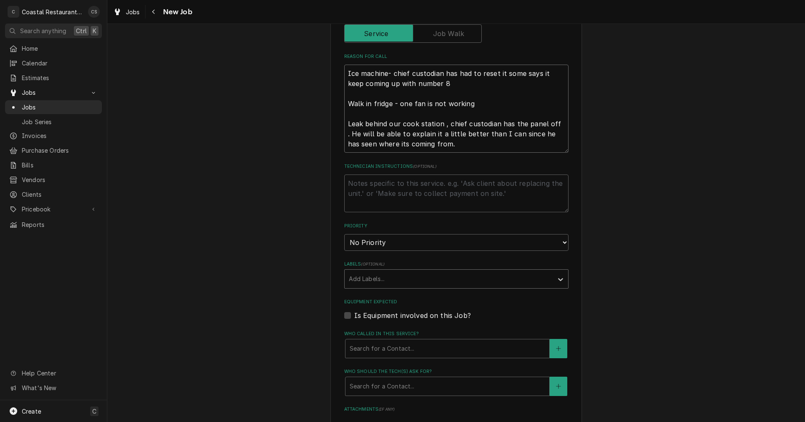
drag, startPoint x: 442, startPoint y: 145, endPoint x: 343, endPoint y: 102, distance: 107.2
click at [344, 102] on textarea "Ice machine- chief custodian has had to reset it some says it keep coming up wi…" at bounding box center [456, 109] width 224 height 88
type textarea "x"
type textarea "Ice machine- chief custodian has had to reset it some says it keep coming up wi…"
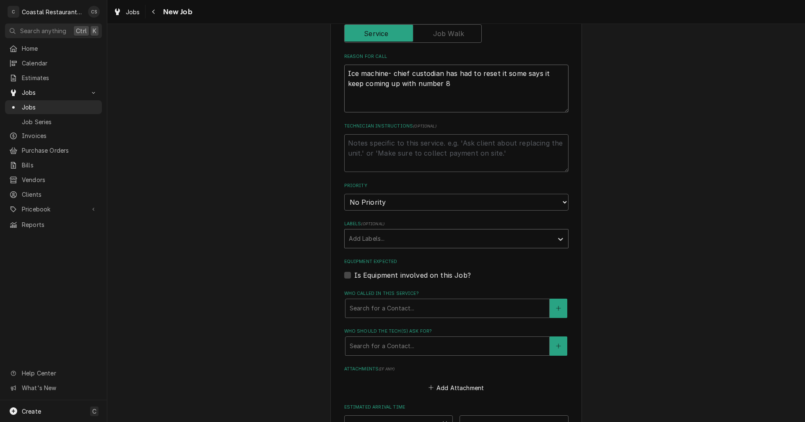
type textarea "x"
type textarea "Ice machine- chief custodian has had to reset it some says it keep coming up wi…"
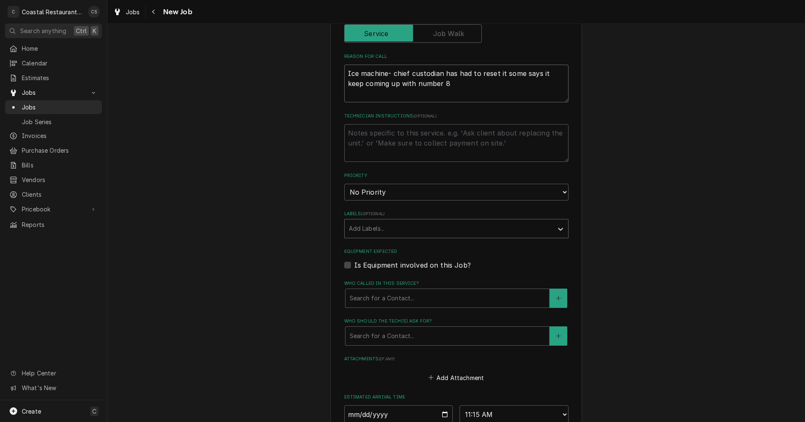
type textarea "x"
type textarea "Ice machine- chief custodian has had to reset it some says it keep coming up wi…"
click at [383, 227] on div "Labels" at bounding box center [449, 228] width 200 height 15
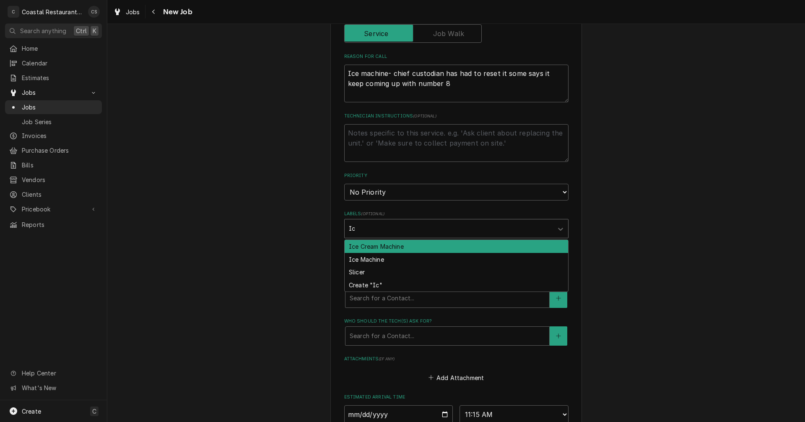
type input "Ice"
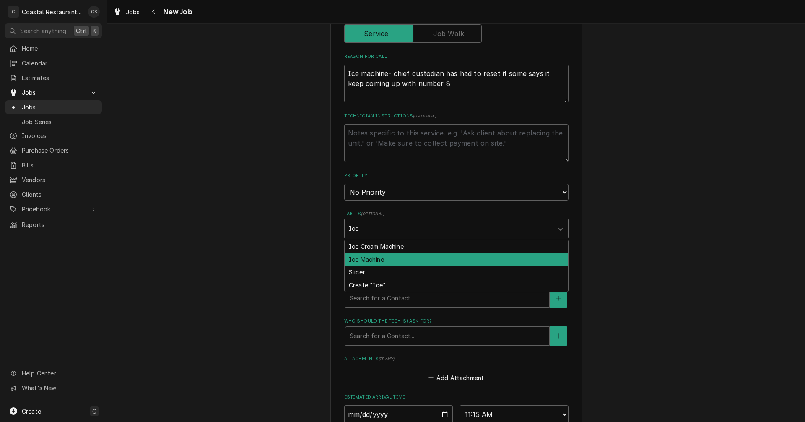
click at [377, 261] on div "Ice Machine" at bounding box center [457, 259] width 224 height 13
type textarea "x"
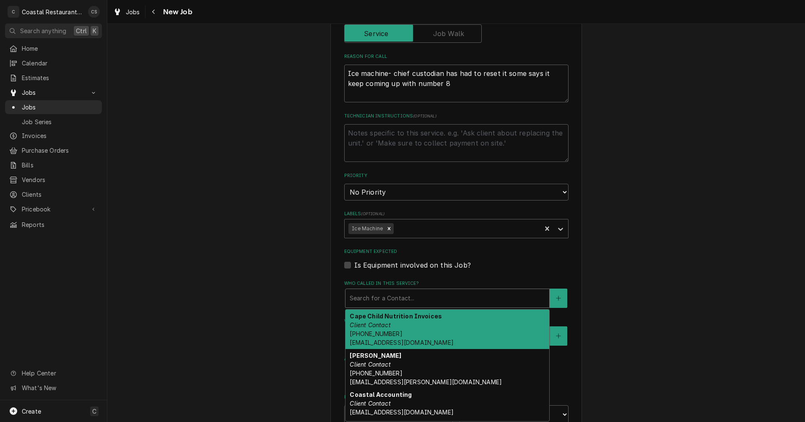
click at [373, 299] on div "Who called in this service?" at bounding box center [447, 298] width 195 height 15
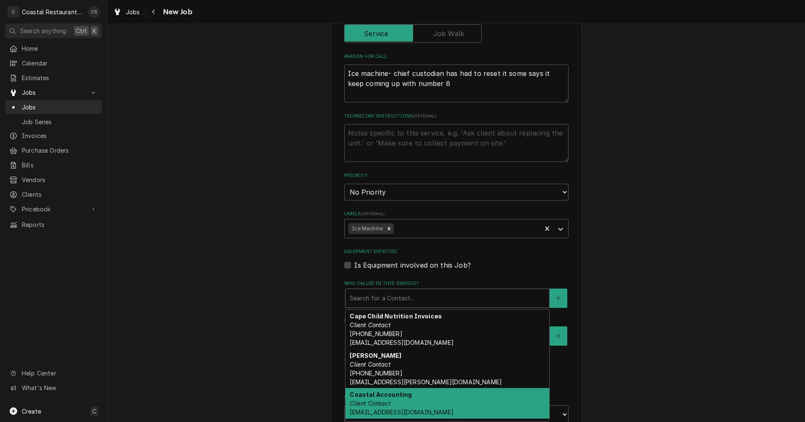
scroll to position [28, 0]
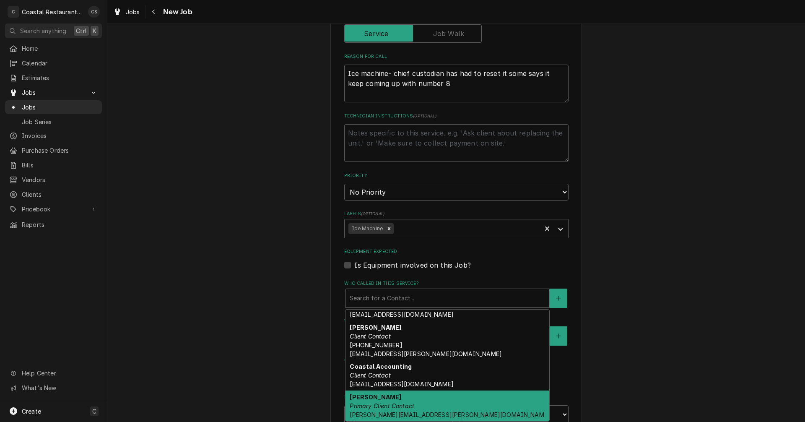
click at [381, 408] on em "Primary Client Contact" at bounding box center [382, 405] width 65 height 7
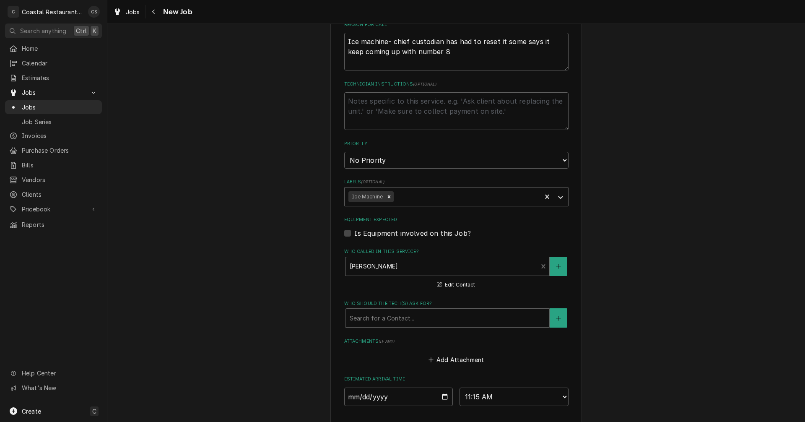
scroll to position [382, 0]
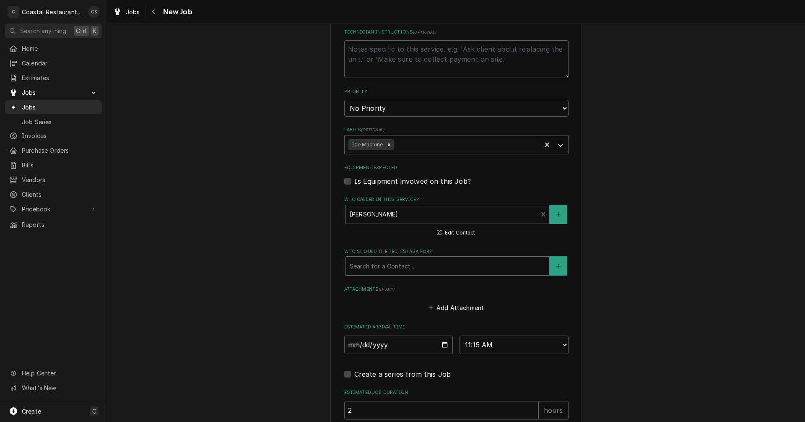
click at [368, 268] on div "Who should the tech(s) ask for?" at bounding box center [447, 265] width 195 height 15
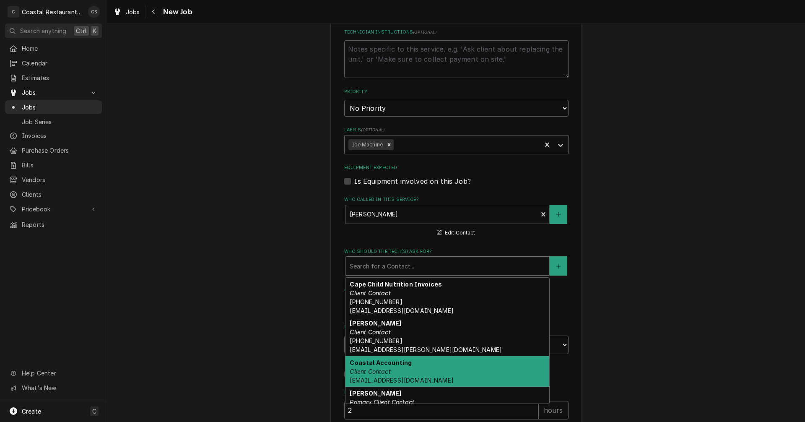
scroll to position [14, 0]
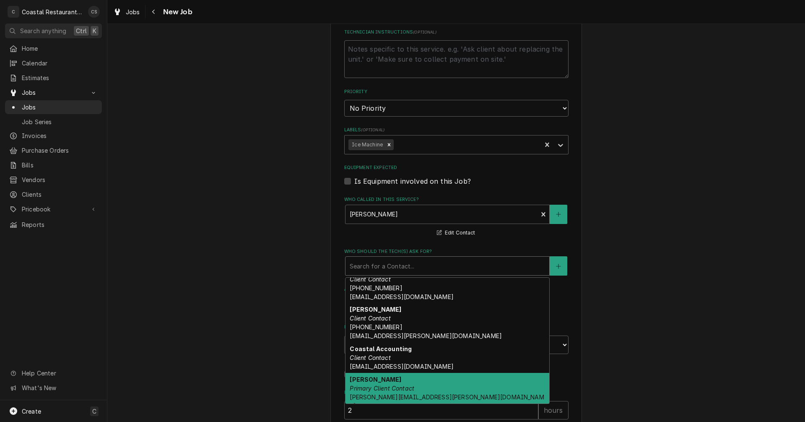
click at [379, 387] on em "Primary Client Contact" at bounding box center [382, 388] width 65 height 7
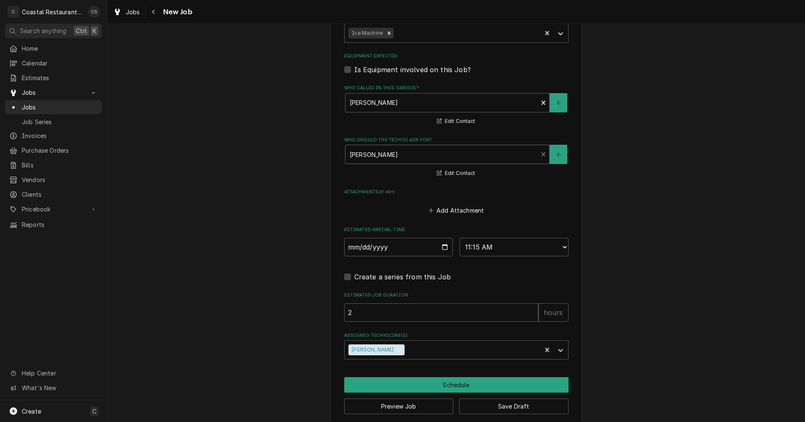
scroll to position [504, 0]
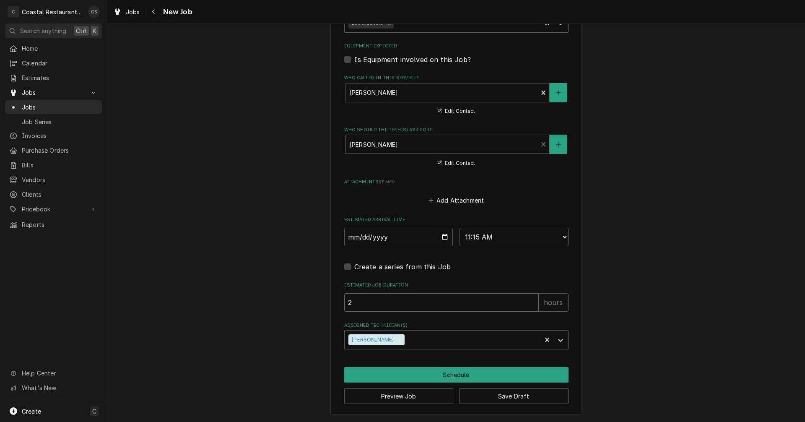
click at [368, 307] on input "2" at bounding box center [441, 302] width 194 height 18
type textarea "x"
type input "1"
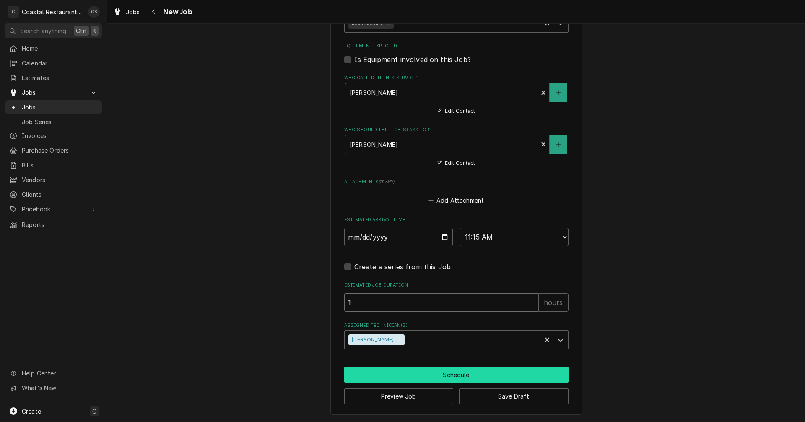
type textarea "x"
type input "1"
click at [417, 378] on button "Schedule" at bounding box center [456, 375] width 224 height 16
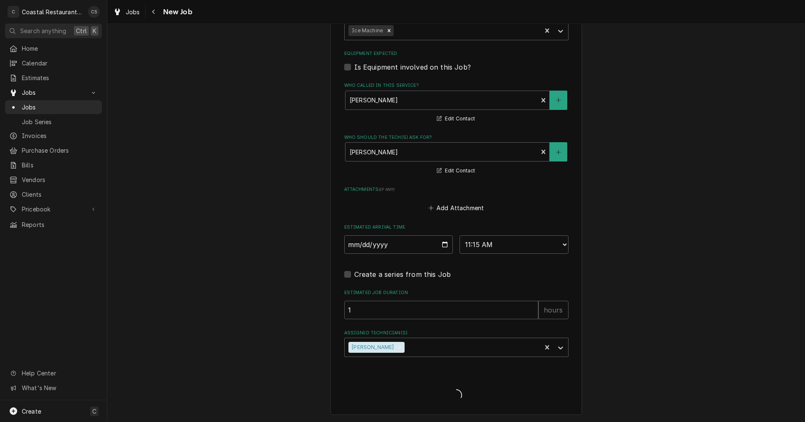
scroll to position [496, 0]
type textarea "x"
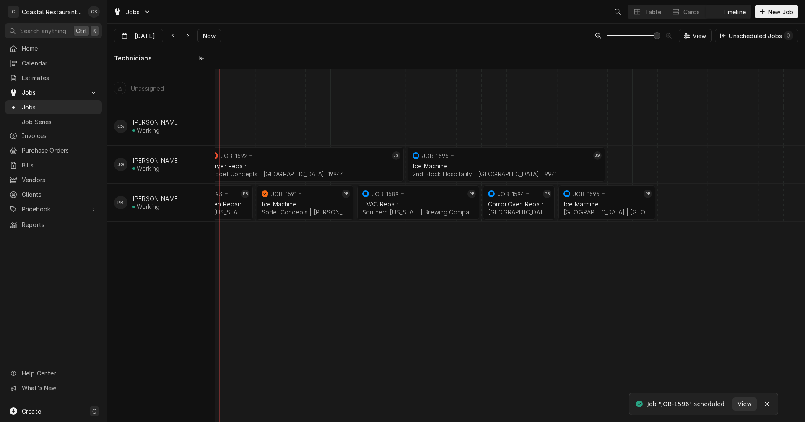
scroll to position [0, 11686]
click at [669, 208] on div "Dynamic Content Wrapper" at bounding box center [645, 203] width 24232 height 38
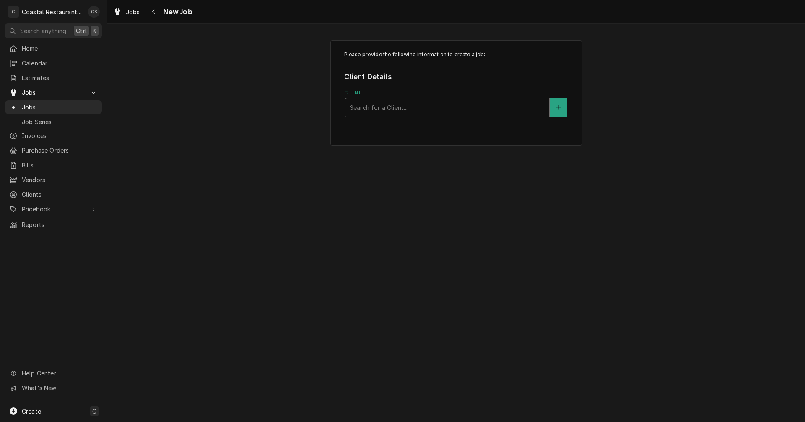
click at [394, 110] on div "Client" at bounding box center [447, 107] width 195 height 15
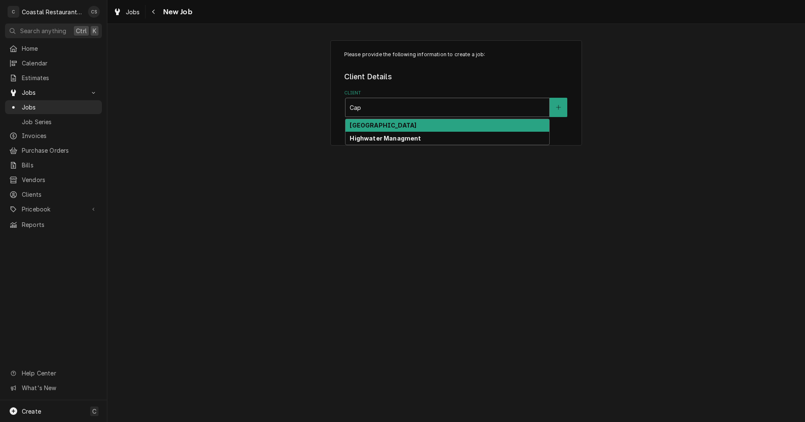
type input "Cape"
click at [385, 127] on strong "Cape Henlopen School District" at bounding box center [383, 125] width 67 height 7
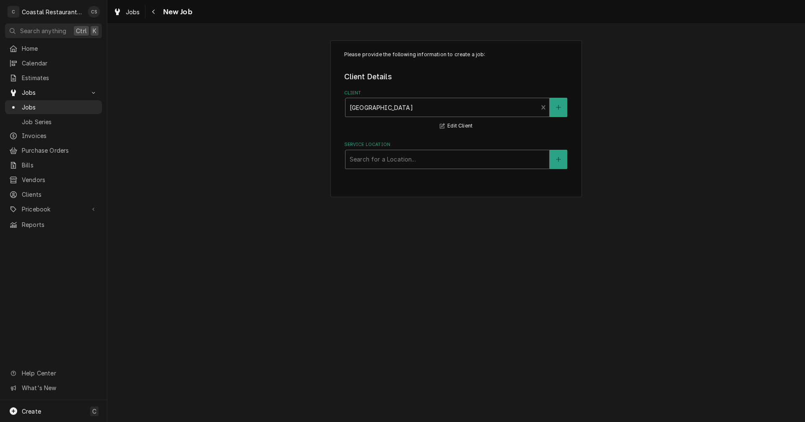
click at [383, 164] on div "Service Location" at bounding box center [447, 159] width 195 height 15
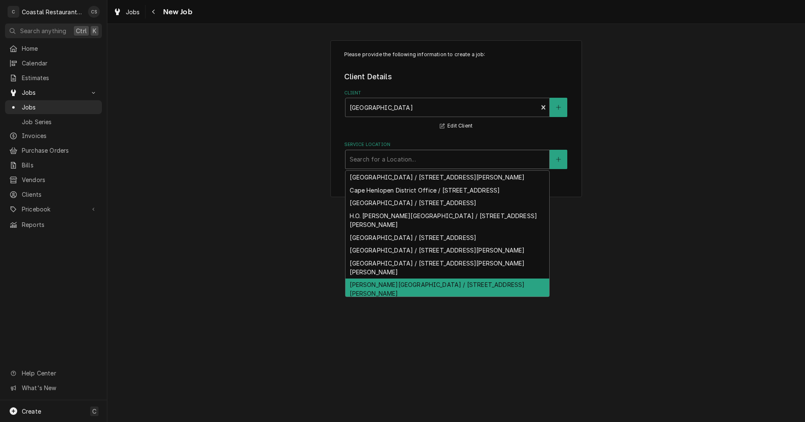
click at [388, 293] on div "Milton Elementary / 512 Federal St, Milton, DE 19968" at bounding box center [448, 289] width 204 height 22
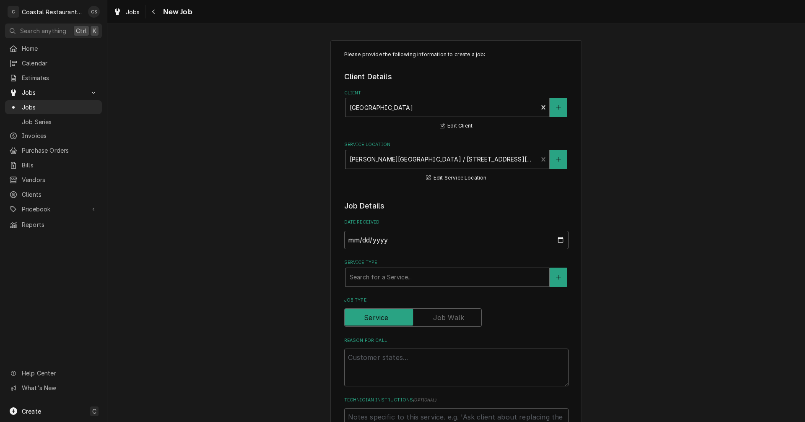
click at [376, 277] on div "Service Type" at bounding box center [447, 277] width 195 height 15
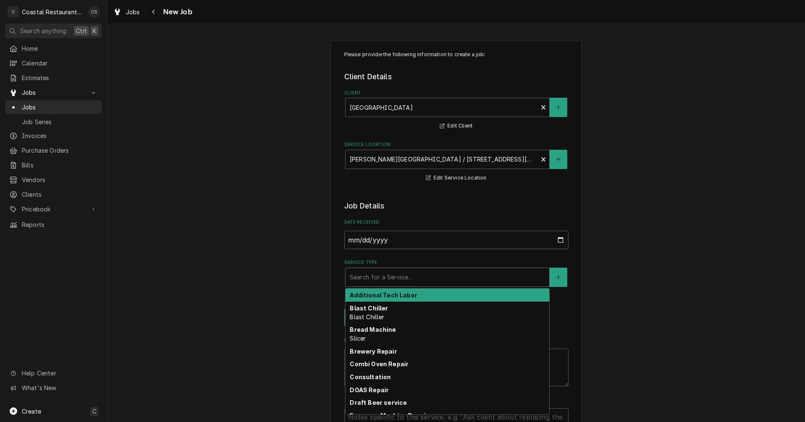
type textarea "x"
type input "w"
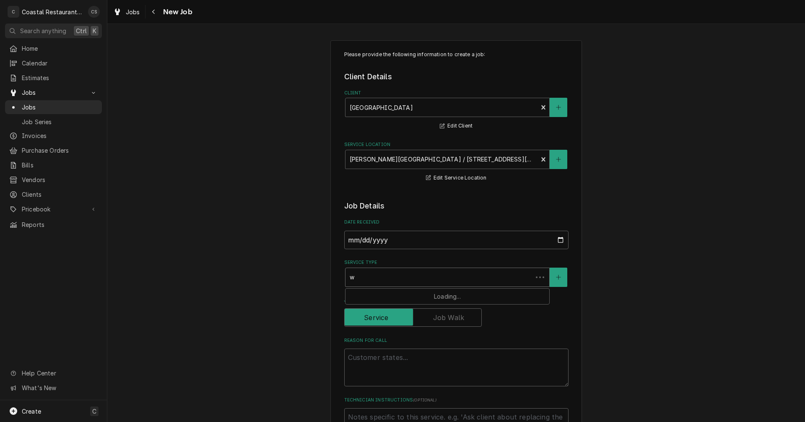
type textarea "x"
type input "wa"
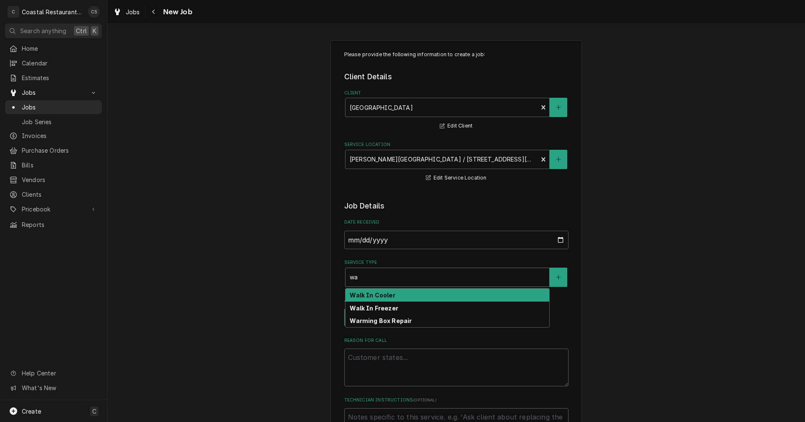
type textarea "x"
type input "wal"
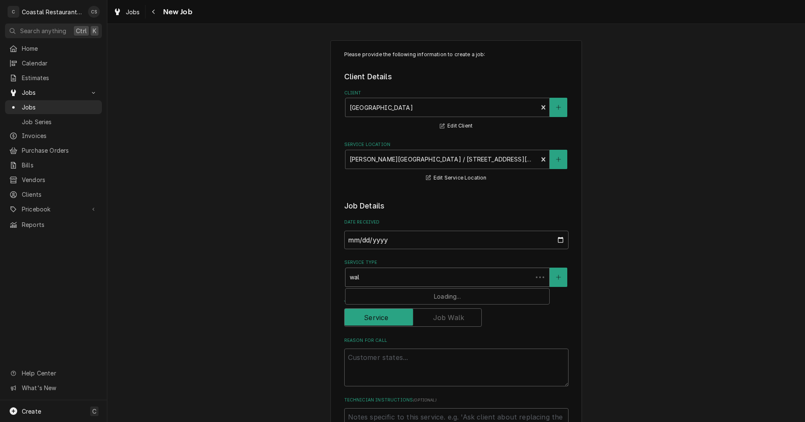
type textarea "x"
type input "walk"
click at [383, 298] on strong "Walk In Cooler" at bounding box center [372, 294] width 45 height 7
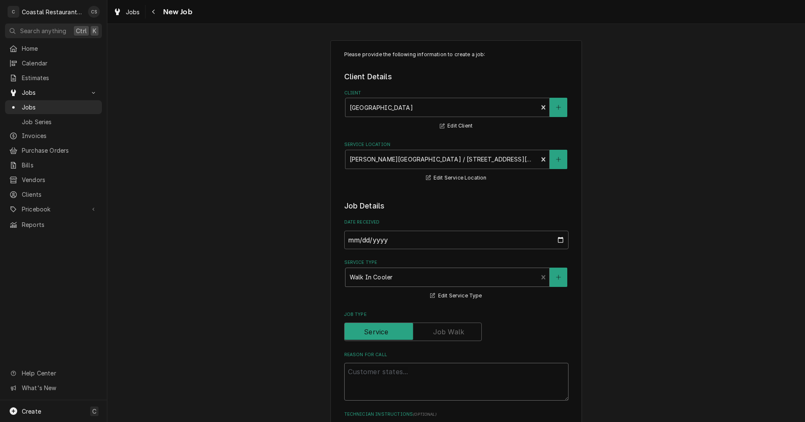
click at [359, 371] on textarea "Reason For Call" at bounding box center [456, 382] width 224 height 38
click at [401, 372] on textarea "Reason For Call" at bounding box center [456, 382] width 224 height 38
paste textarea "Walk in fridge - one fan is not working"
type textarea "x"
type textarea "Walk in fridge - one fan is not working"
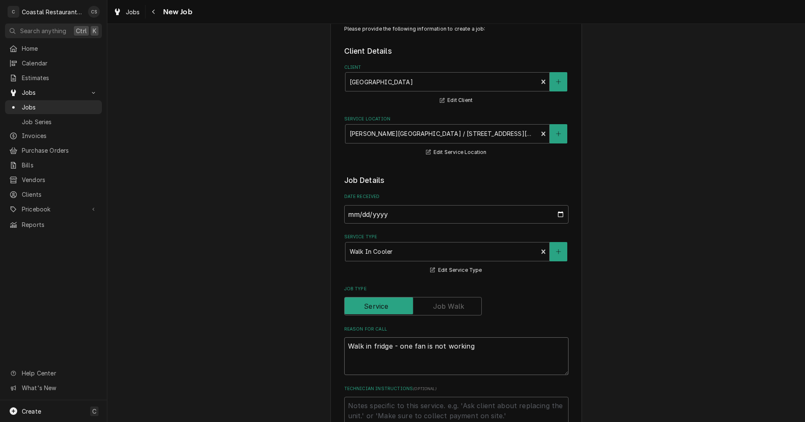
type textarea "x"
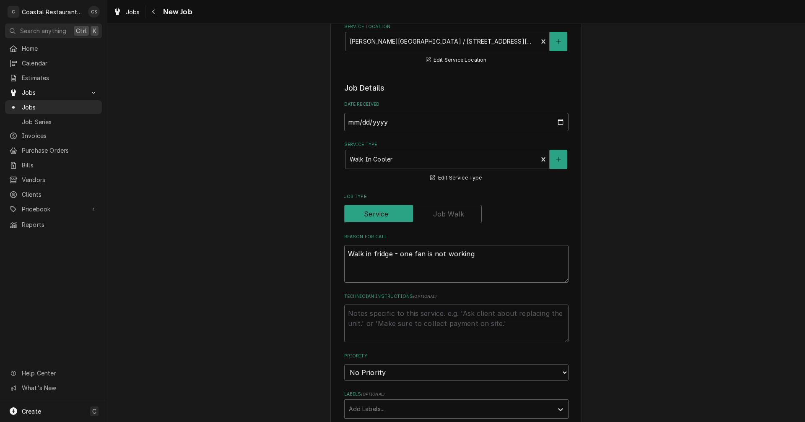
scroll to position [126, 0]
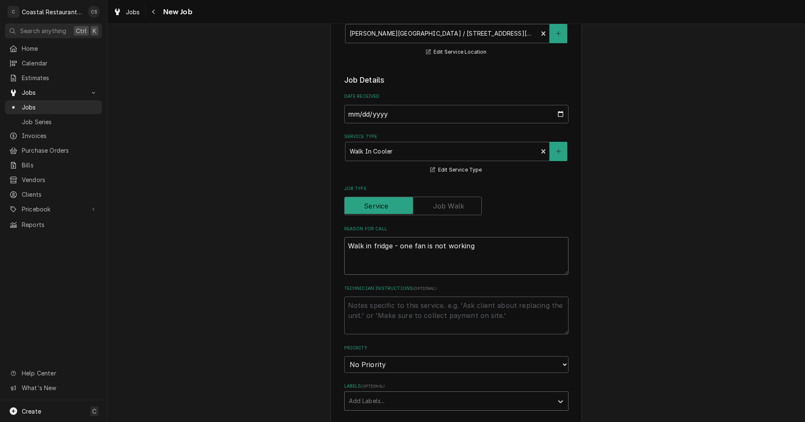
type textarea "Walk in fridge - one fan is not working"
click at [368, 399] on div "Labels" at bounding box center [449, 400] width 200 height 15
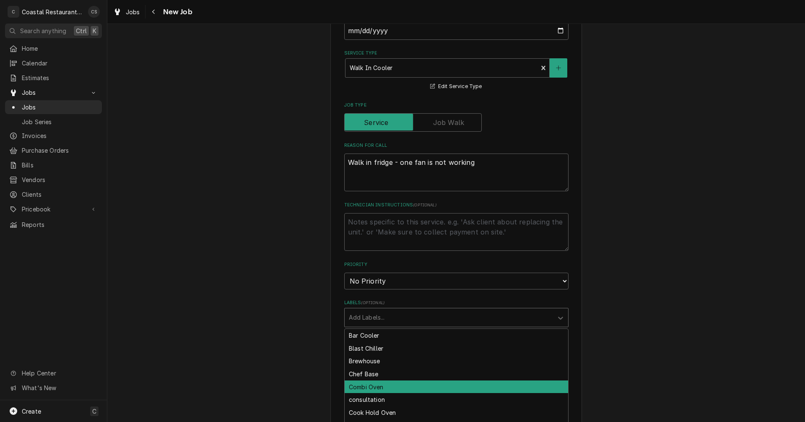
scroll to position [210, 0]
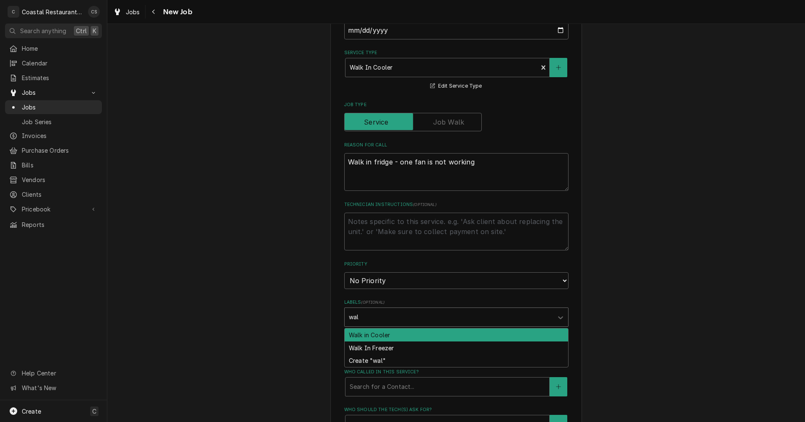
type input "walk"
click at [375, 337] on div "Walk in Cooler" at bounding box center [457, 334] width 224 height 13
type textarea "x"
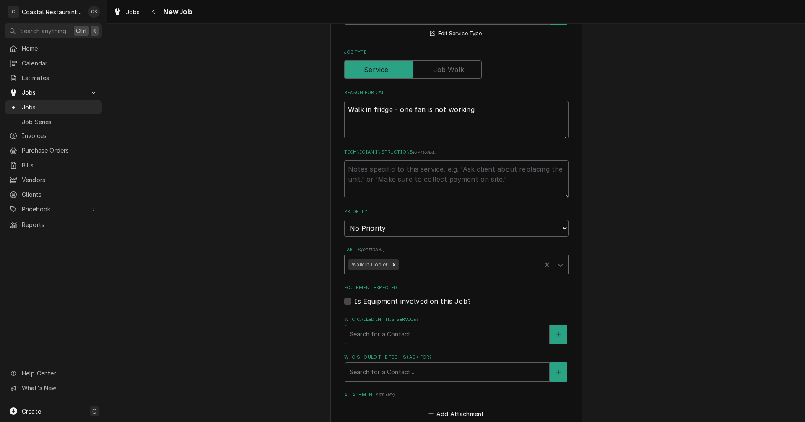
scroll to position [336, 0]
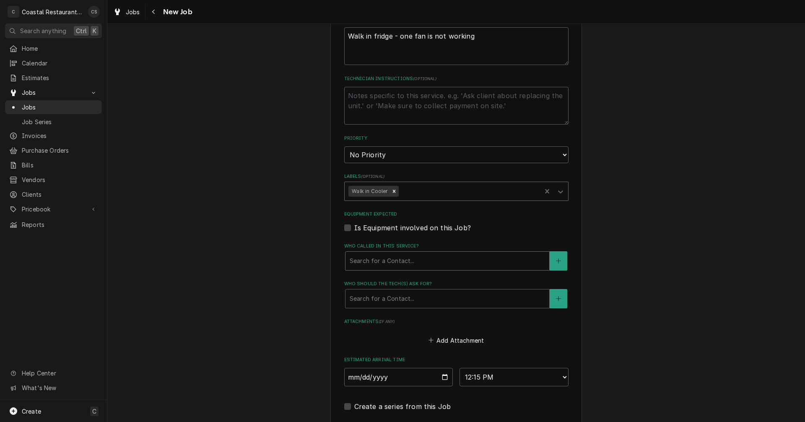
click at [365, 259] on div "Who called in this service?" at bounding box center [447, 260] width 195 height 15
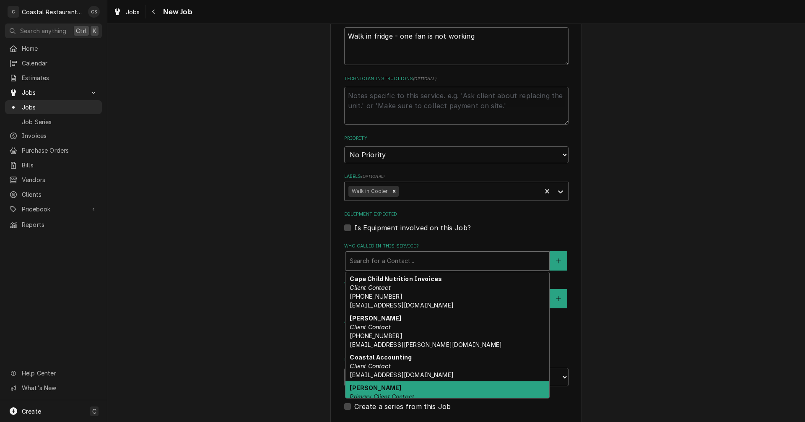
click at [367, 391] on strong "[PERSON_NAME]" at bounding box center [376, 387] width 52 height 7
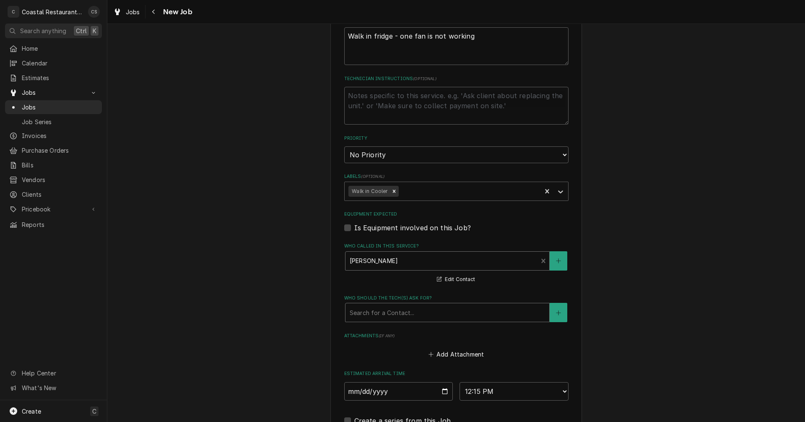
click at [375, 316] on div "Who should the tech(s) ask for?" at bounding box center [447, 312] width 195 height 15
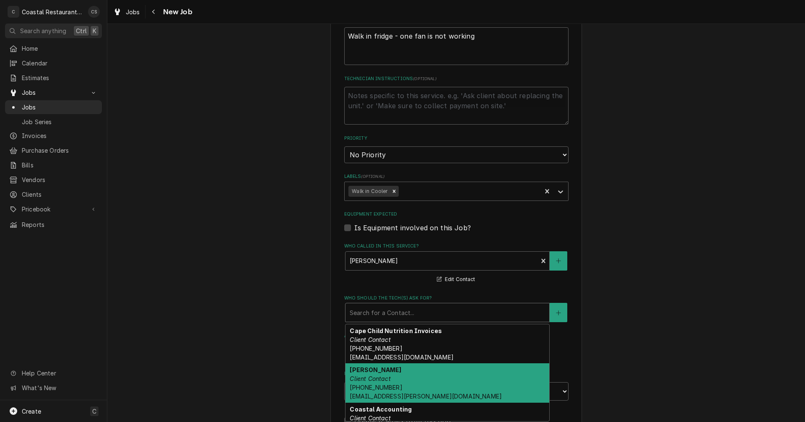
scroll to position [42, 0]
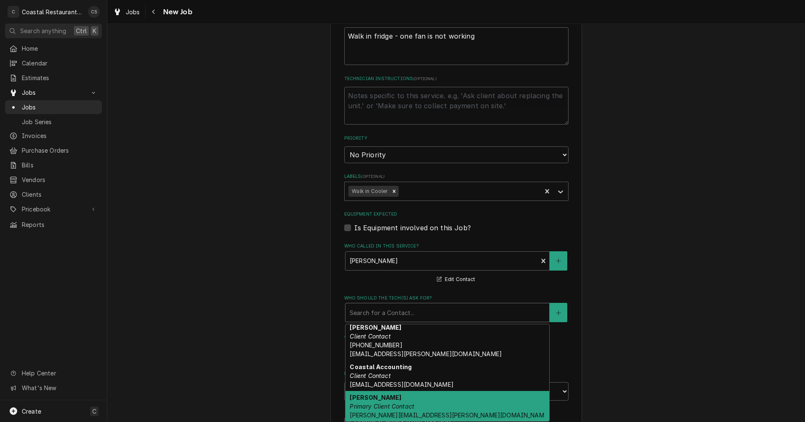
click at [378, 409] on em "Primary Client Contact" at bounding box center [382, 406] width 65 height 7
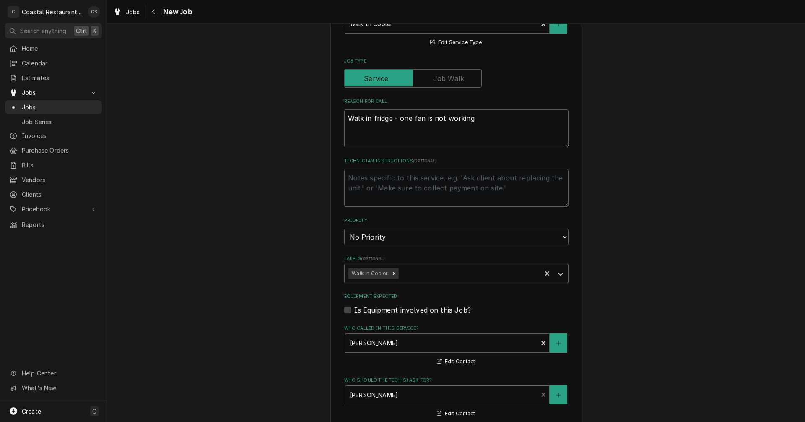
scroll to position [252, 0]
click at [479, 128] on textarea "Walk in fridge - one fan is not working" at bounding box center [456, 130] width 224 height 38
type textarea "x"
type textarea "Walk in fridge - one fan is not working"
type textarea "x"
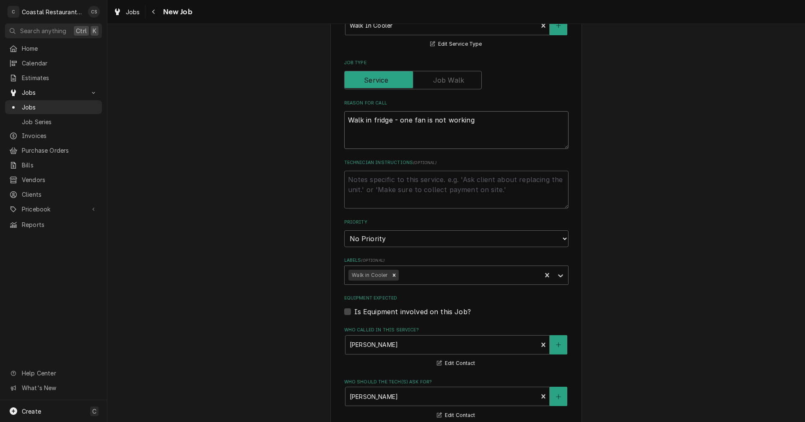
type textarea "Walk in fridge - one fan is not working"
type textarea "x"
type textarea "Walk in fridge - one fan is not working"
click at [361, 136] on textarea "Walk in fridge - one fan is not working" at bounding box center [456, 130] width 224 height 38
paste textarea "Leak behind our cook station , chief custodian has the panel off . He will be a…"
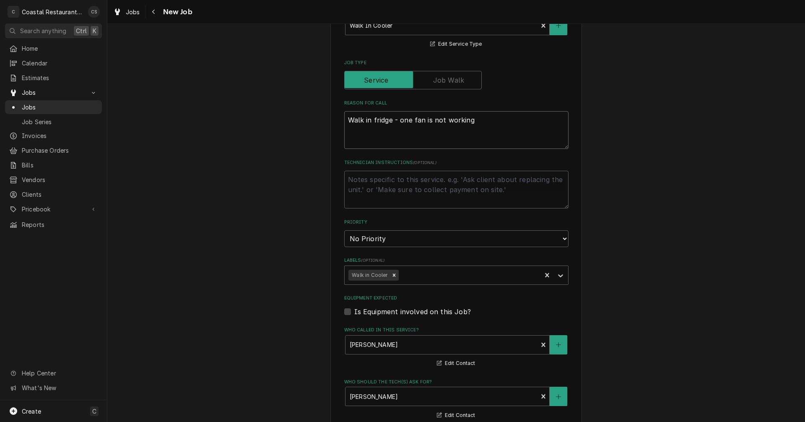
type textarea "x"
type textarea "Walk in fridge - one fan is not working Leak behind our cook station , chief cu…"
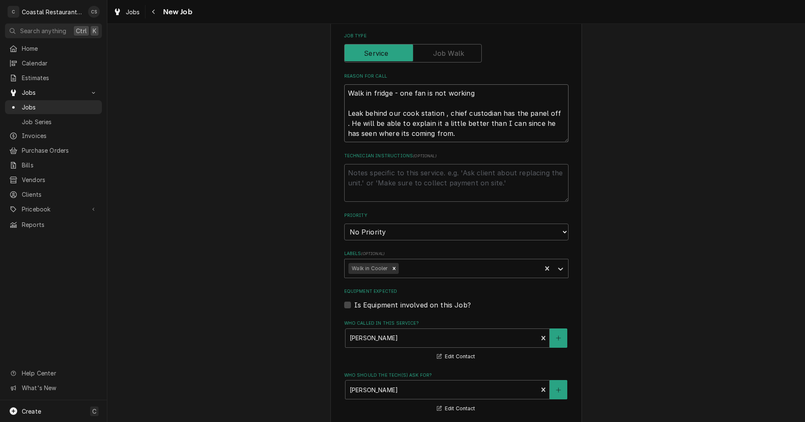
type textarea "x"
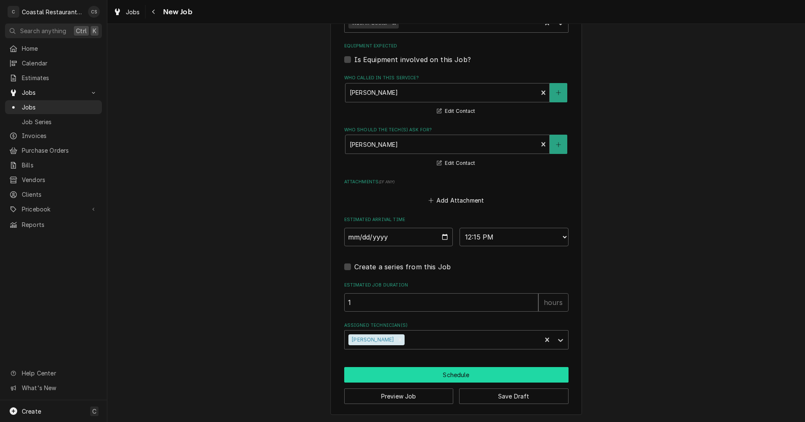
type textarea "Walk in fridge - one fan is not working Leak behind our cook station , chief cu…"
click at [413, 375] on button "Schedule" at bounding box center [456, 375] width 224 height 16
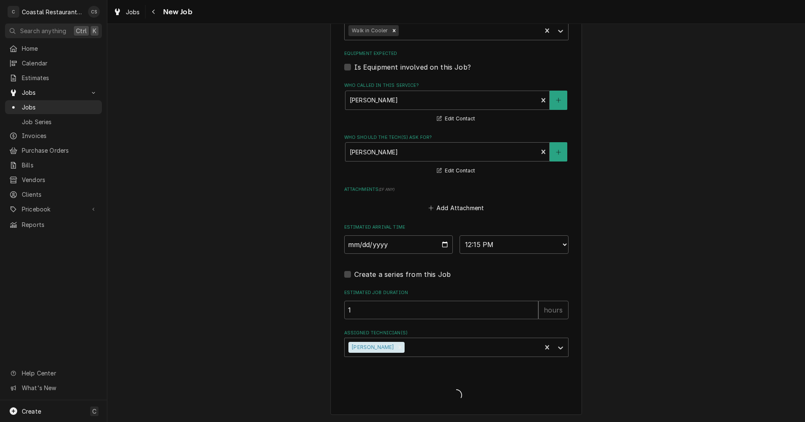
type textarea "x"
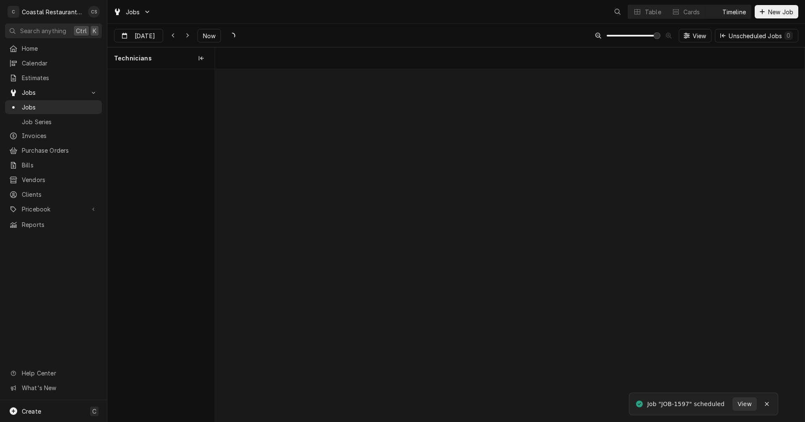
scroll to position [0, 11686]
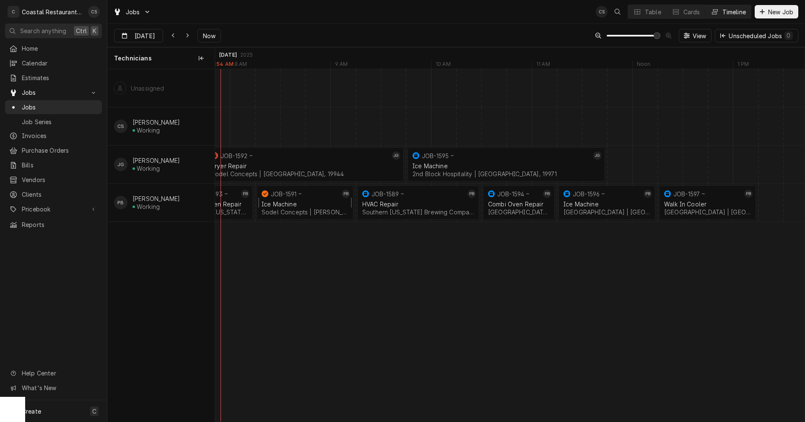
click at [291, 202] on div "Ice Machine" at bounding box center [305, 203] width 87 height 7
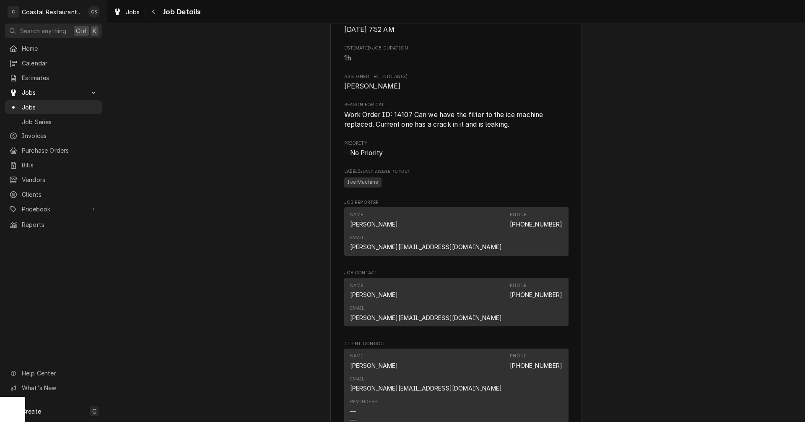
scroll to position [419, 0]
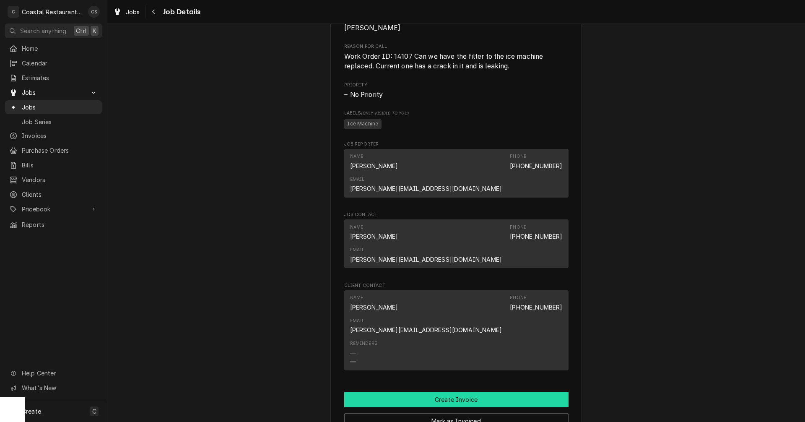
click at [452, 392] on button "Create Invoice" at bounding box center [456, 400] width 224 height 16
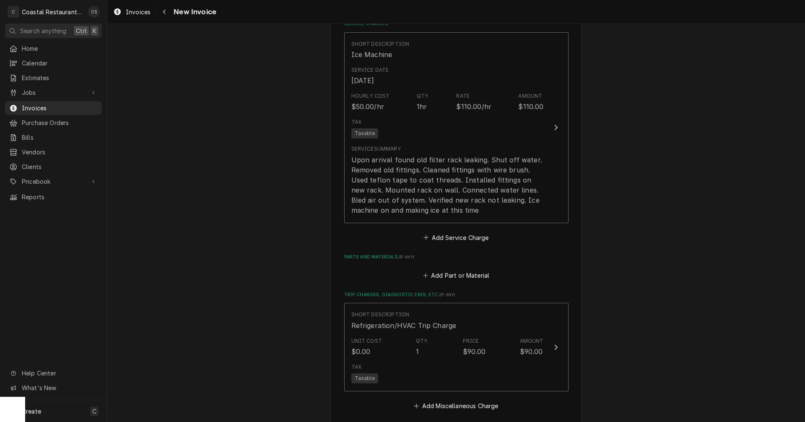
scroll to position [713, 0]
click at [453, 274] on button "Add Part or Material" at bounding box center [455, 275] width 69 height 12
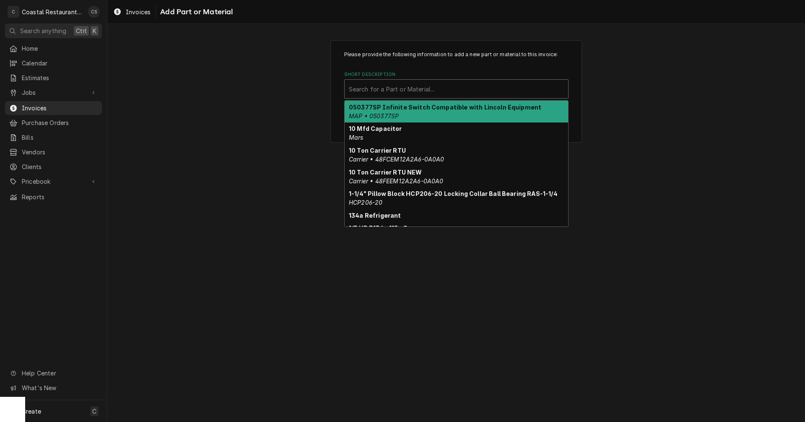
click at [384, 94] on div "Short Description" at bounding box center [456, 88] width 215 height 15
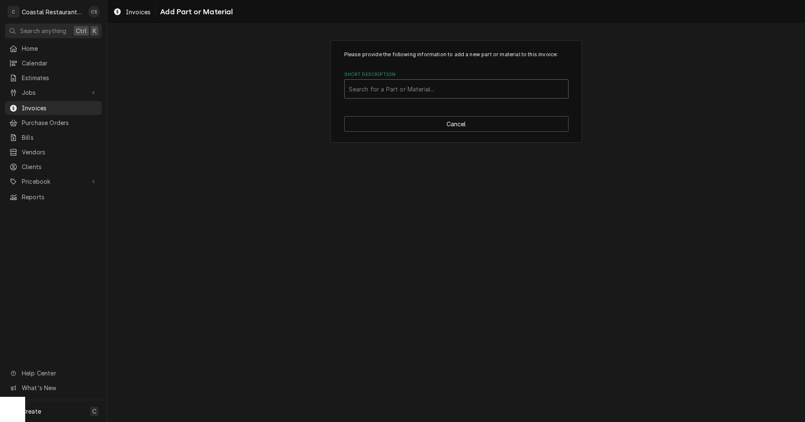
click at [367, 90] on div "Short Description" at bounding box center [456, 88] width 215 height 15
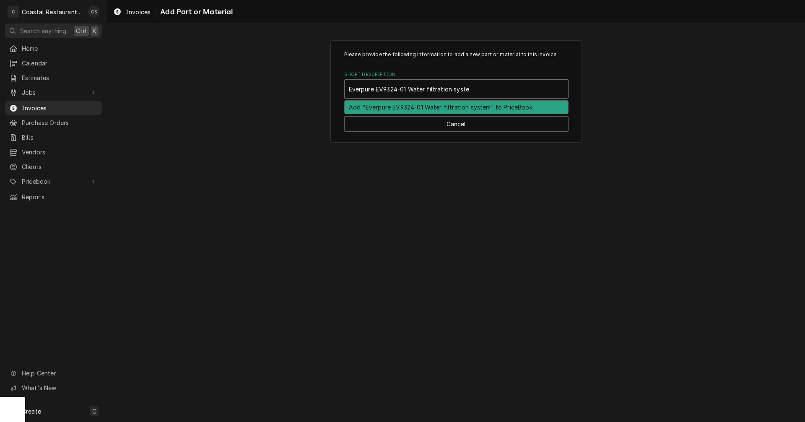
type input "Everpure EV9324-01 Water filtration system"
click at [401, 108] on div "Add "Everpure EV9324-01 Water filtration system" to PriceBook" at bounding box center [457, 107] width 224 height 13
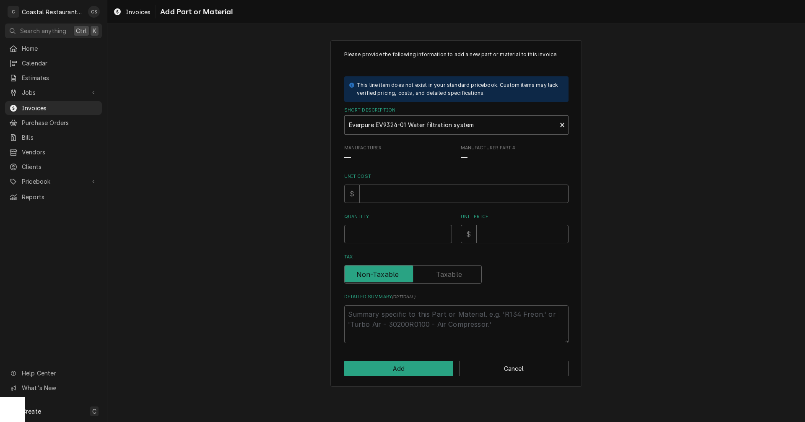
click at [387, 198] on input "Unit Cost" at bounding box center [464, 194] width 209 height 18
type textarea "x"
type input "2"
type textarea "x"
type input "29"
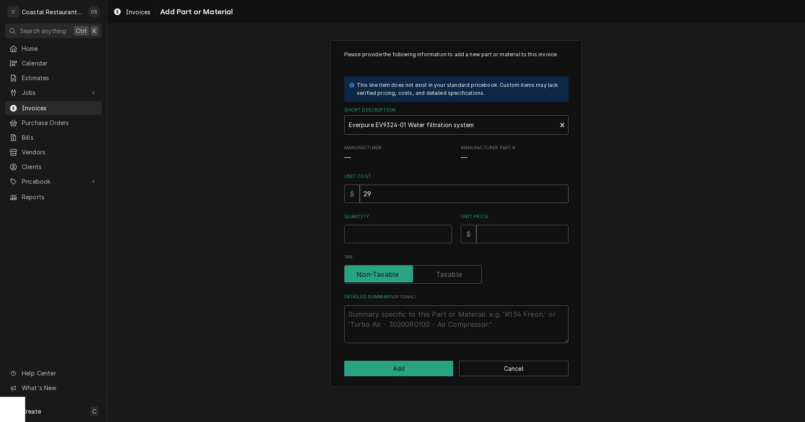
type textarea "x"
type input "299"
type textarea "x"
type input "29"
type textarea "x"
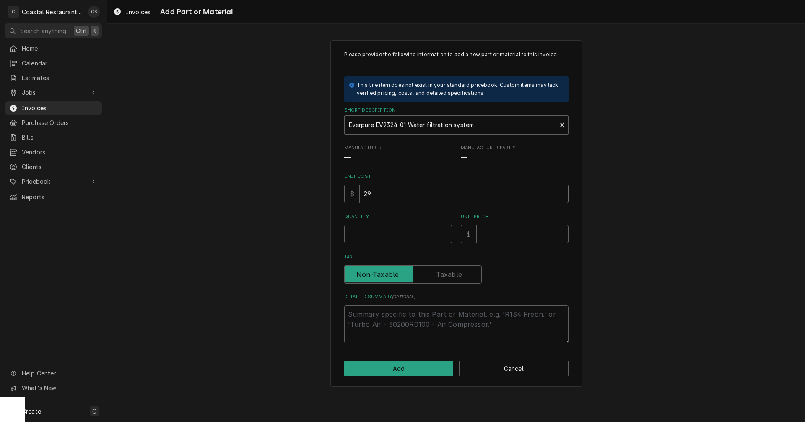
type input "2"
type textarea "x"
type input "22"
type textarea "x"
type input "222"
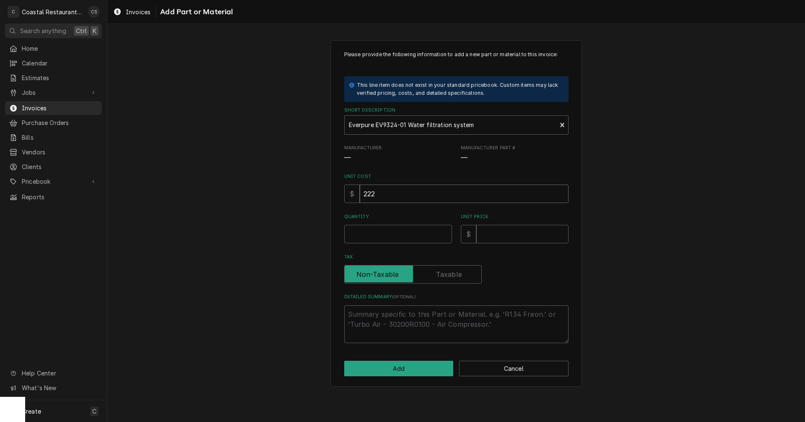
type textarea "x"
type input "222.9"
type textarea "x"
type input "222.99"
type textarea "x"
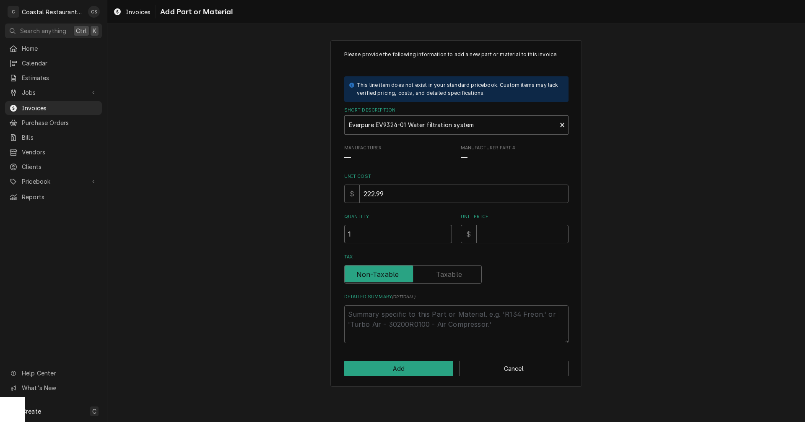
type input "1"
click at [496, 240] on input "Unit Price" at bounding box center [522, 234] width 92 height 18
click at [498, 232] on input "Unit Price" at bounding box center [522, 234] width 92 height 18
type textarea "x"
type input "3"
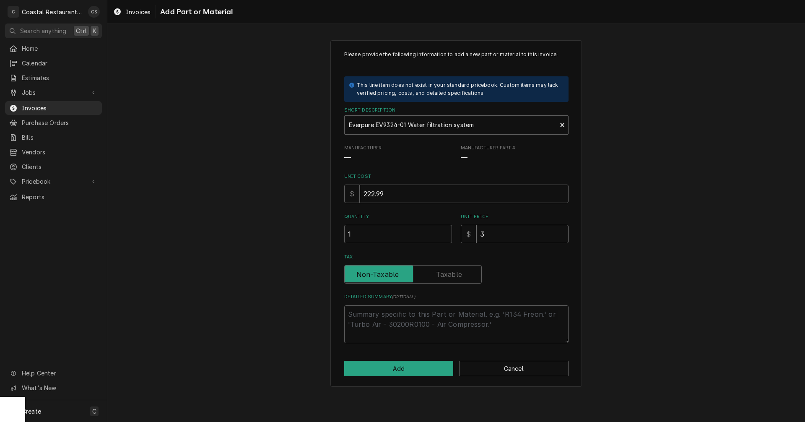
type textarea "x"
type input "36"
type textarea "x"
type input "367"
type textarea "x"
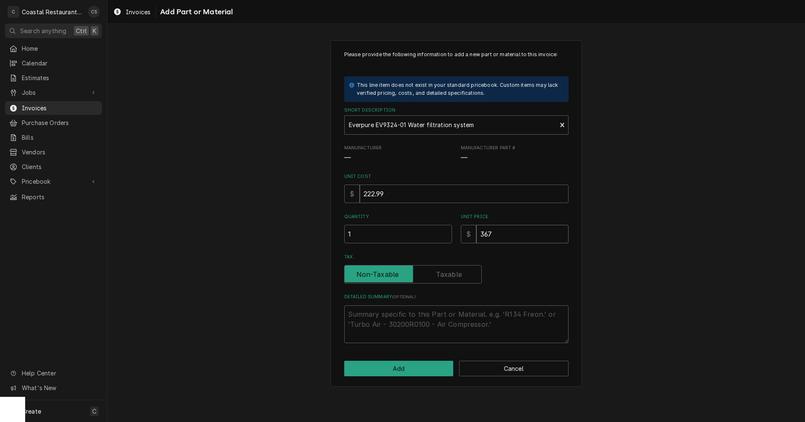
type input "367.9"
type textarea "x"
type input "367.95"
click at [455, 273] on label "Tax" at bounding box center [413, 274] width 138 height 18
click at [455, 273] on input "Tax" at bounding box center [413, 274] width 130 height 18
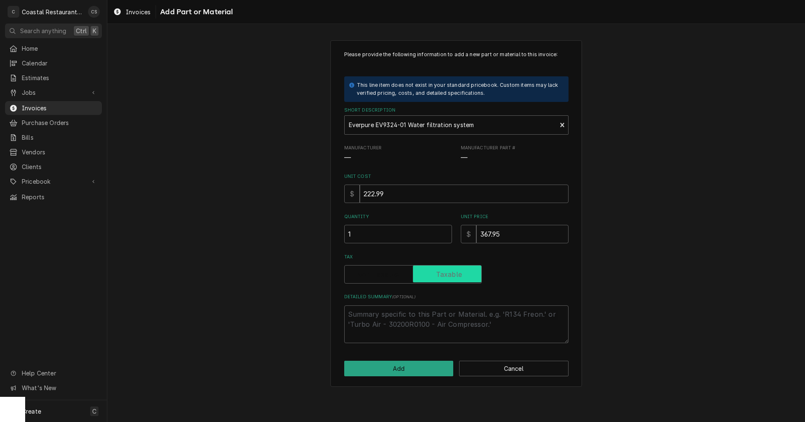
checkbox input "true"
click at [404, 318] on textarea "Detailed Summary ( optional )" at bounding box center [456, 324] width 224 height 38
paste textarea "Everpure EV9324-01 Insurice Single i20002 Water Filtration System - .5 Micron a…"
type textarea "x"
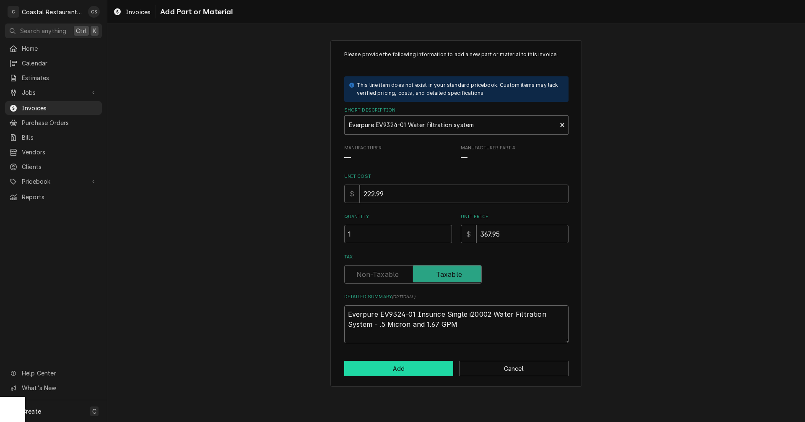
type textarea "Everpure EV9324-01 Insurice Single i20002 Water Filtration System - .5 Micron a…"
click at [418, 369] on button "Add" at bounding box center [398, 369] width 109 height 16
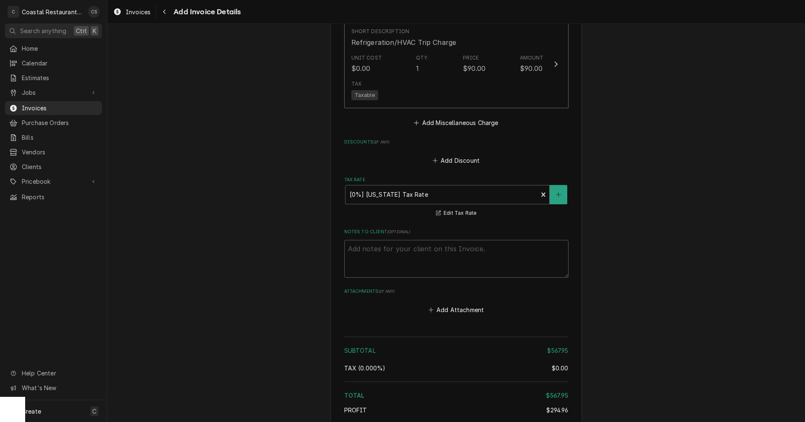
scroll to position [1276, 0]
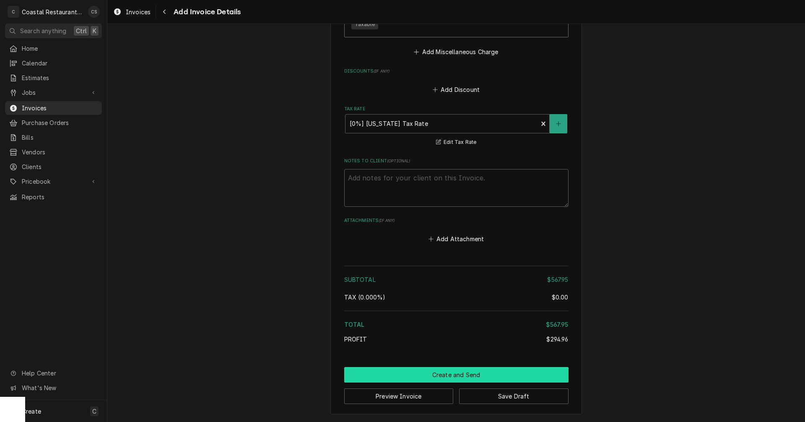
click at [471, 373] on button "Create and Send" at bounding box center [456, 375] width 224 height 16
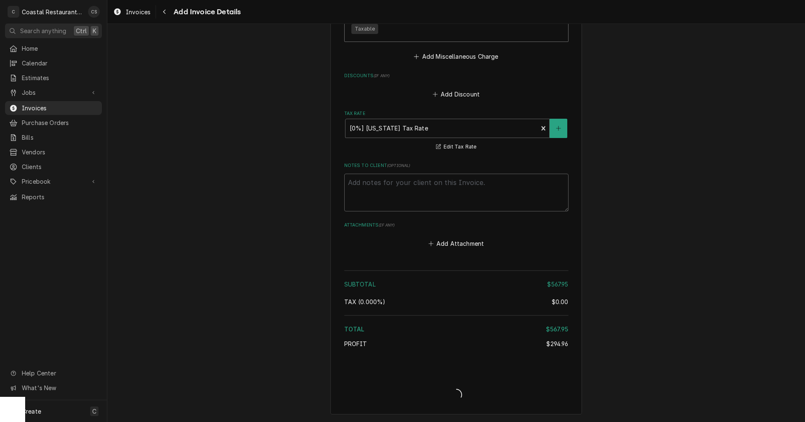
type textarea "x"
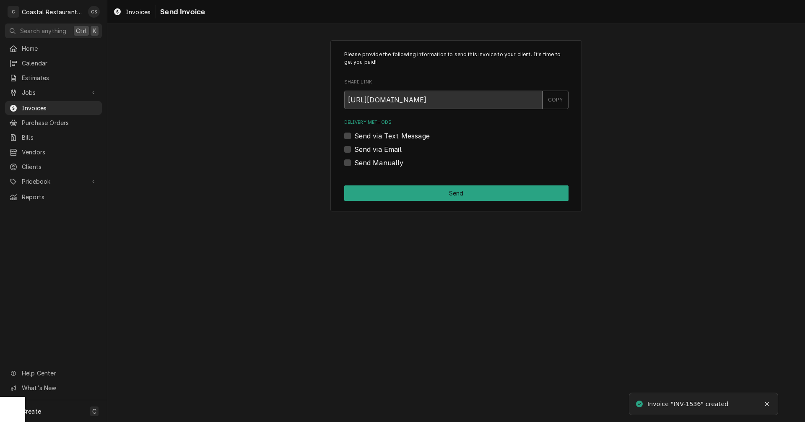
click at [354, 148] on label "Send via Email" at bounding box center [377, 149] width 47 height 10
click at [354, 148] on input "Send via Email" at bounding box center [466, 153] width 224 height 18
checkbox input "true"
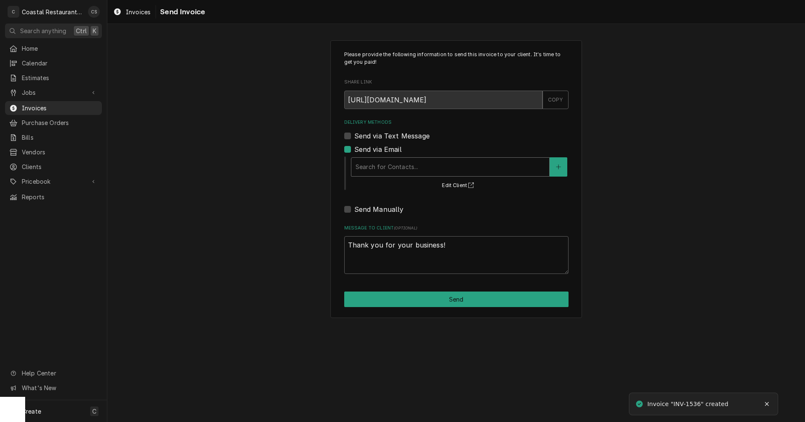
click at [383, 170] on div "Delivery Methods" at bounding box center [451, 166] width 190 height 15
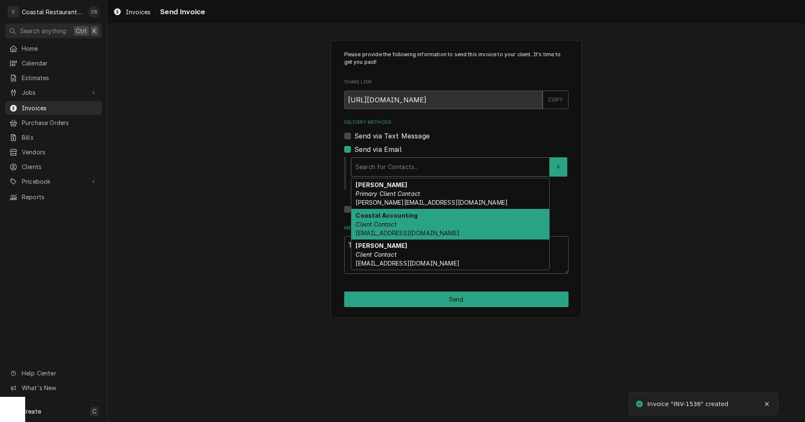
click at [386, 223] on em "Client Contact" at bounding box center [376, 224] width 41 height 7
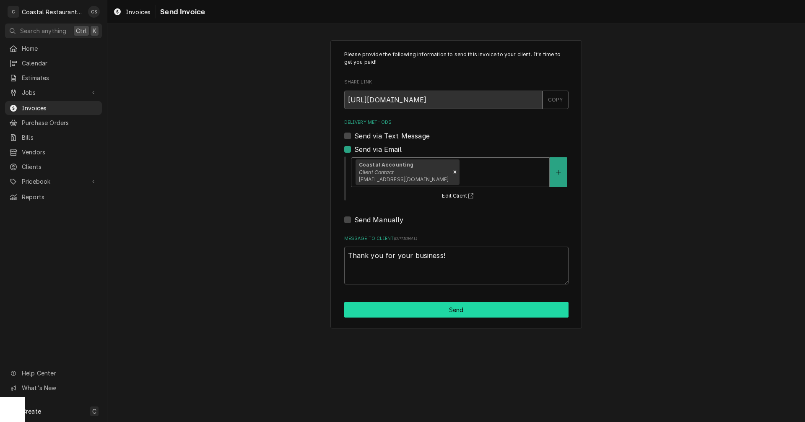
click at [437, 308] on button "Send" at bounding box center [456, 310] width 224 height 16
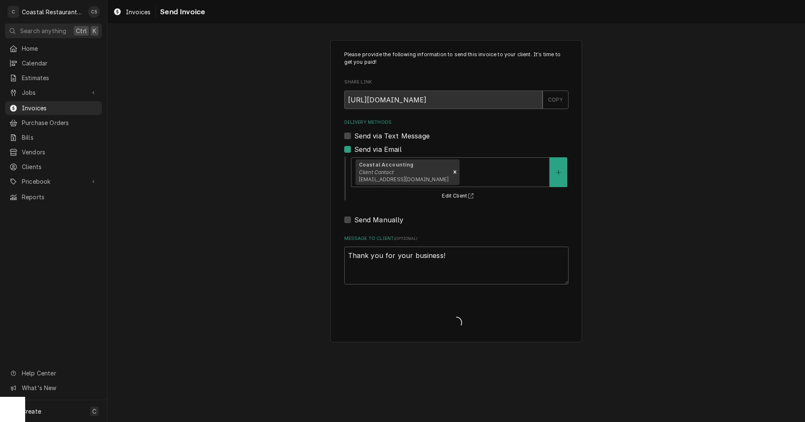
type textarea "x"
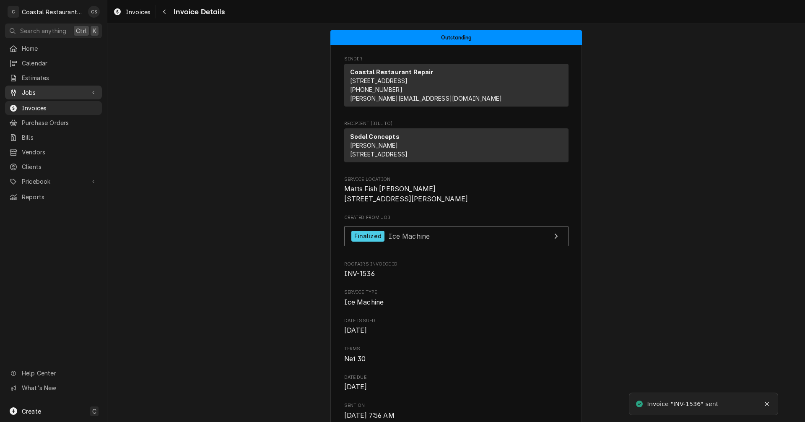
click at [53, 92] on span "Jobs" at bounding box center [53, 92] width 63 height 9
click at [47, 106] on span "Jobs" at bounding box center [60, 107] width 76 height 9
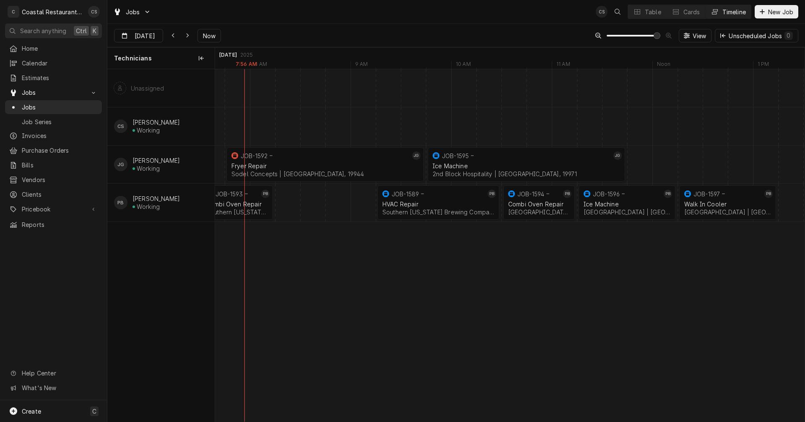
scroll to position [0, 11632]
